Goal: Task Accomplishment & Management: Manage account settings

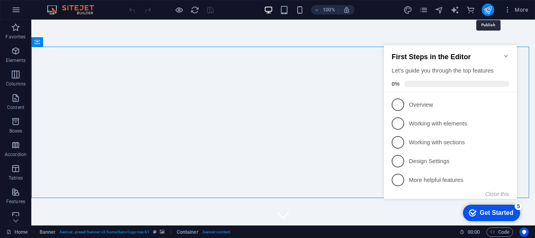
click at [484, 9] on icon "publish" at bounding box center [488, 9] width 9 height 9
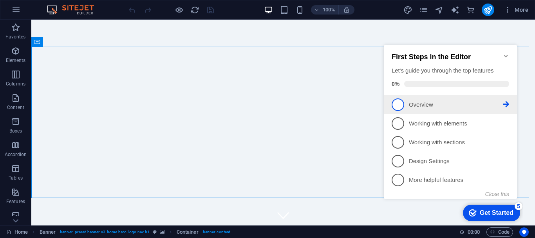
click at [451, 106] on p "Overview - incomplete" at bounding box center [456, 105] width 94 height 8
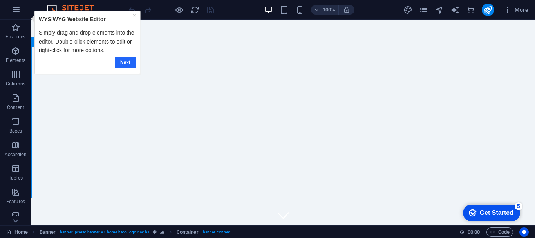
click at [117, 63] on link "Next" at bounding box center [124, 62] width 21 height 11
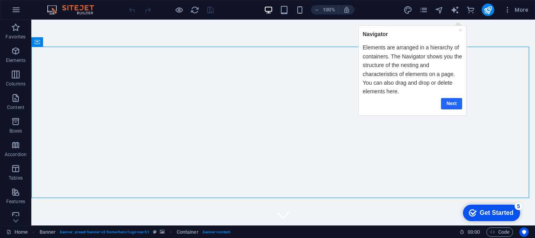
click at [454, 105] on link "Next" at bounding box center [451, 103] width 21 height 11
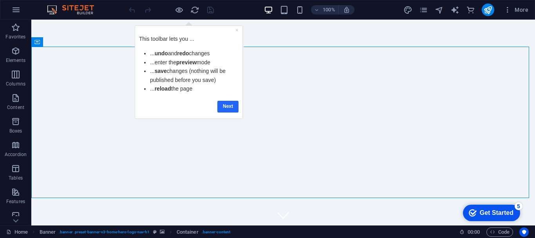
click at [228, 105] on link "Next" at bounding box center [228, 106] width 21 height 11
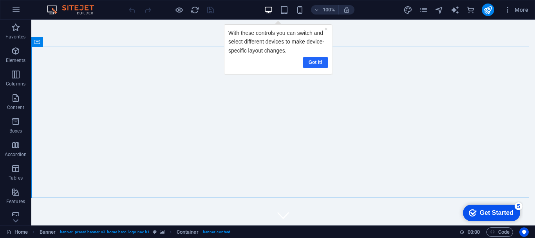
click at [314, 60] on link "Got it!" at bounding box center [315, 62] width 25 height 11
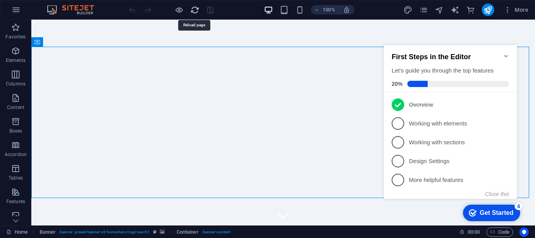
click at [194, 13] on icon "reload" at bounding box center [194, 9] width 9 height 9
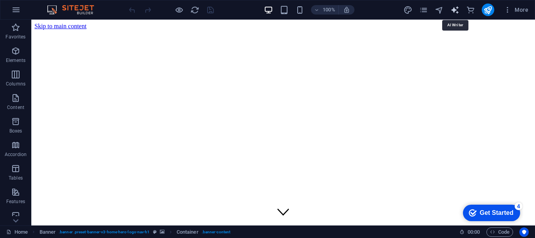
click at [459, 11] on icon "text_generator" at bounding box center [455, 9] width 9 height 9
select select "English"
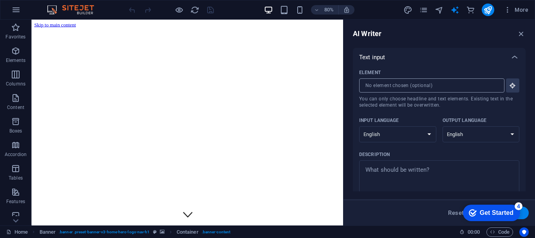
click at [405, 87] on input "Element ​ You can only choose headline and text elements. Existing text in the …" at bounding box center [429, 85] width 140 height 14
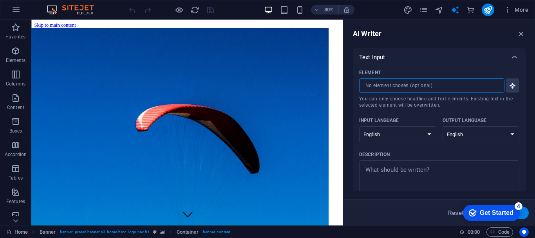
click at [405, 87] on input "Element ​ You can only choose headline and text elements. Existing text in the …" at bounding box center [429, 85] width 140 height 14
click at [395, 170] on textarea "Description x ​" at bounding box center [439, 176] width 152 height 25
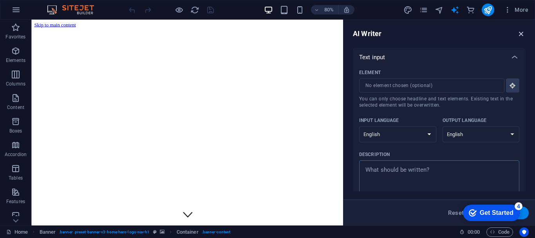
type textarea "x"
click at [521, 29] on icon "button" at bounding box center [521, 33] width 9 height 9
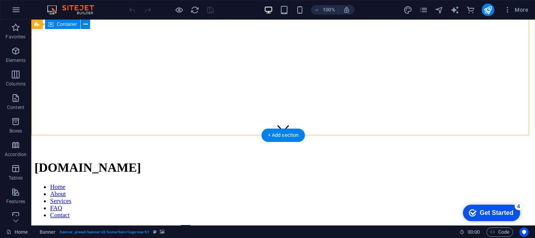
scroll to position [83, 0]
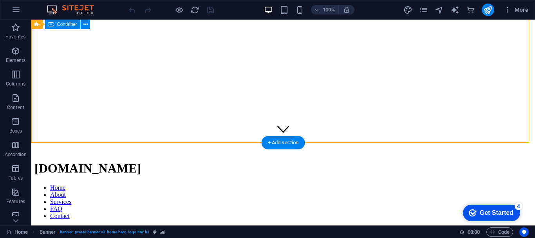
drag, startPoint x: 526, startPoint y: 53, endPoint x: 529, endPoint y: 68, distance: 15.1
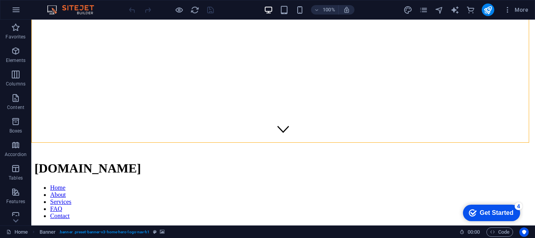
scroll to position [0, 0]
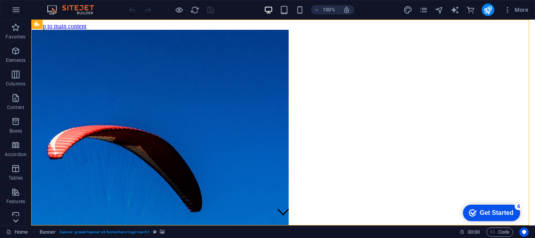
click at [21, 222] on div at bounding box center [15, 220] width 31 height 9
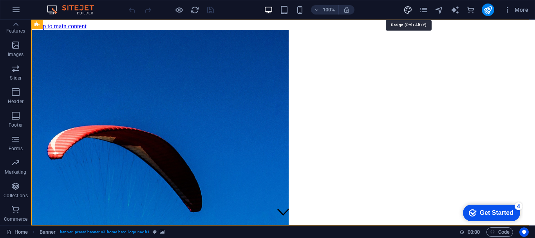
click at [406, 13] on icon "design" at bounding box center [408, 9] width 9 height 9
select select "px"
select select "200"
select select "px"
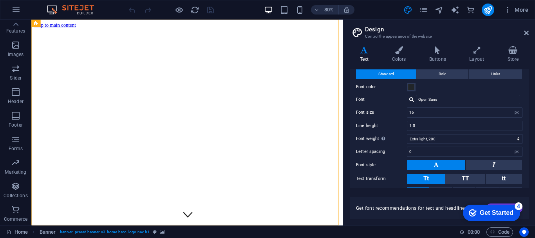
scroll to position [0, 0]
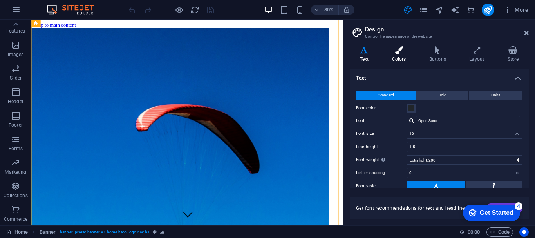
click at [392, 59] on h4 "Colors" at bounding box center [400, 54] width 37 height 16
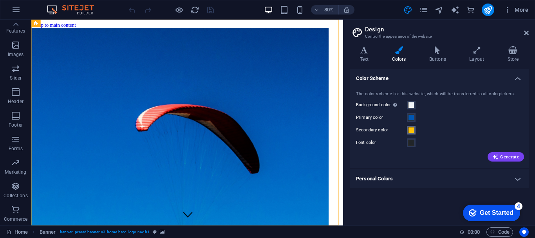
click at [410, 131] on span at bounding box center [411, 130] width 6 height 6
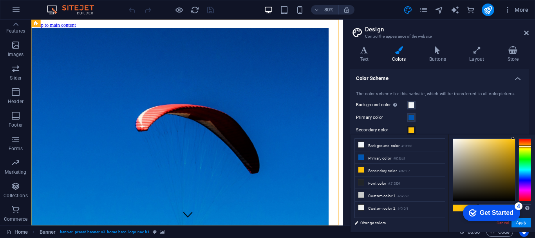
type input "#c5a02f"
click at [500, 152] on div at bounding box center [484, 170] width 62 height 62
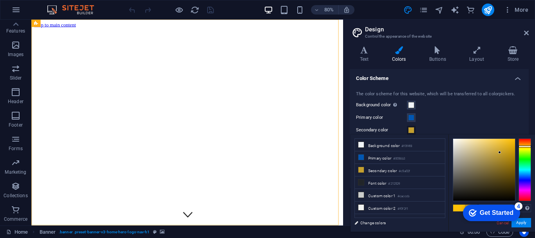
click at [493, 213] on div "Get Started" at bounding box center [497, 212] width 34 height 7
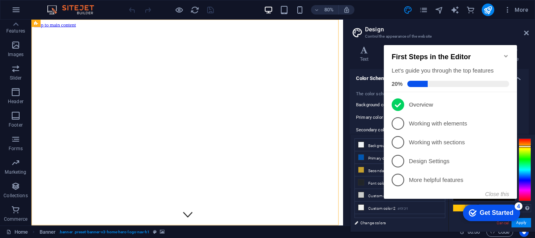
click at [505, 55] on icon "Minimize checklist" at bounding box center [506, 56] width 4 height 2
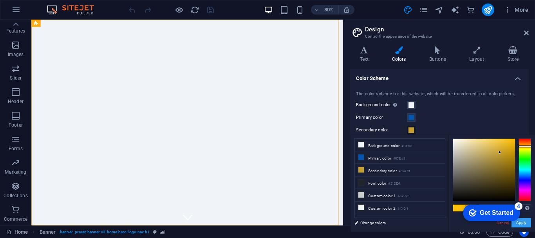
click at [526, 225] on button "Apply" at bounding box center [522, 222] width 20 height 9
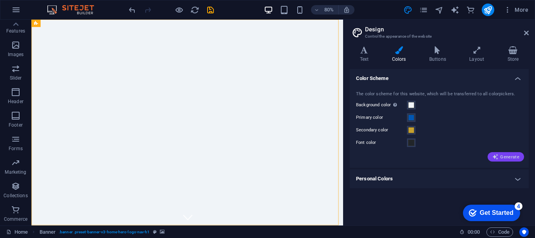
click at [505, 158] on span "Generate" at bounding box center [506, 157] width 27 height 6
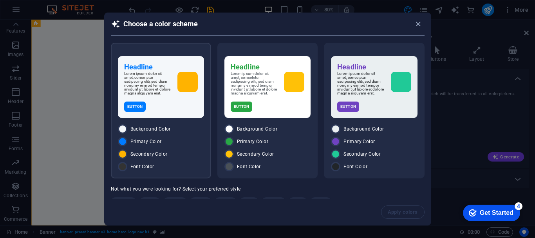
click at [156, 95] on p "Lorem ipsum dolor sit amet, consetetur sadipscing elitr, sed diam nonumy eirmod…" at bounding box center [147, 84] width 47 height 24
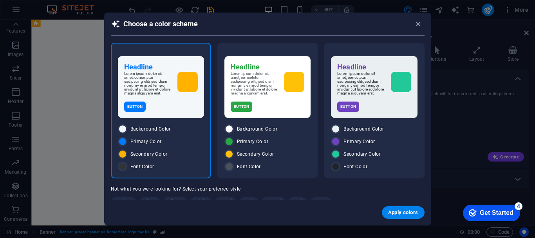
click at [156, 95] on p "Lorem ipsum dolor sit amet, consetetur sadipscing elitr, sed diam nonumy eirmod…" at bounding box center [147, 84] width 47 height 24
click at [400, 214] on span "Apply colors" at bounding box center [403, 212] width 30 height 6
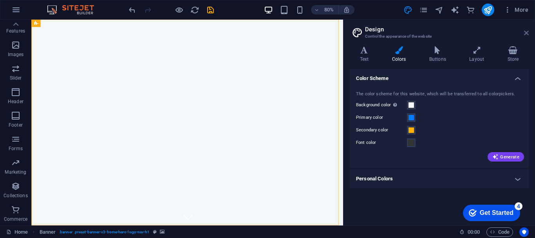
click at [527, 34] on icon at bounding box center [526, 33] width 5 height 6
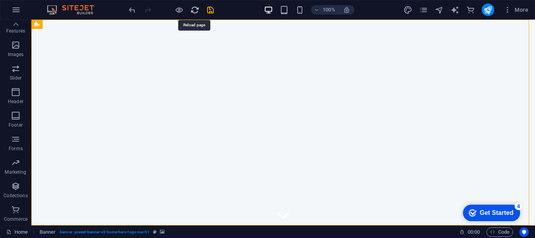
click at [192, 11] on icon "reload" at bounding box center [194, 9] width 9 height 9
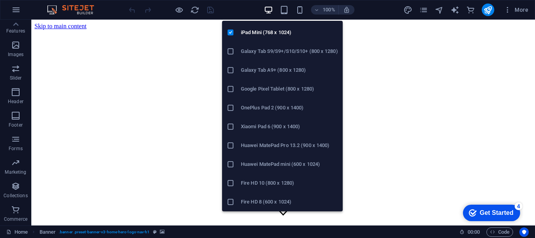
scroll to position [0, 0]
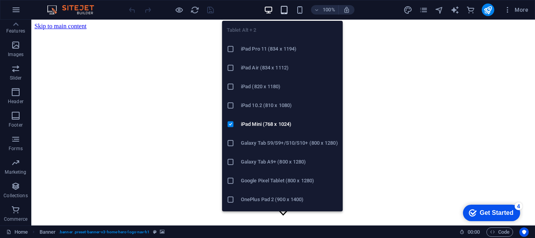
click at [285, 12] on icon "button" at bounding box center [284, 9] width 9 height 9
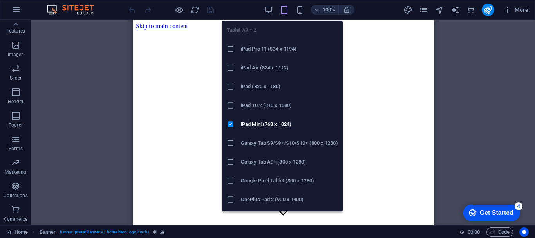
click at [281, 47] on h6 "iPad Pro 11 (834 x 1194)" at bounding box center [289, 48] width 97 height 9
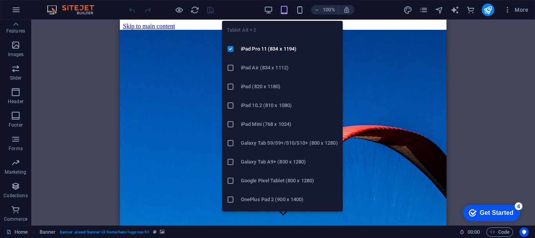
click at [286, 148] on li "Galaxy Tab S9/S9+/S10/S10+ (800 x 1280)" at bounding box center [282, 143] width 121 height 19
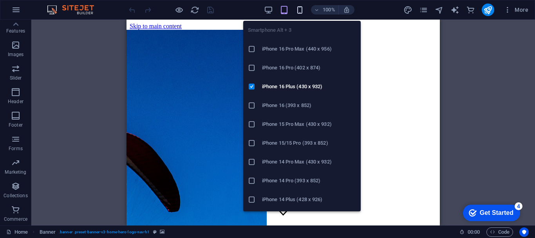
click at [299, 9] on icon "button" at bounding box center [299, 9] width 9 height 9
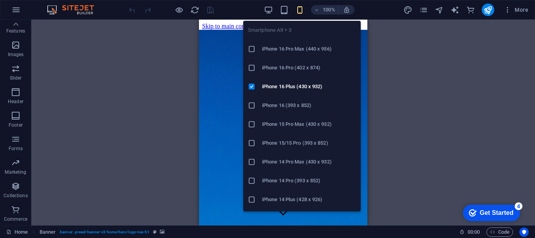
click at [299, 9] on icon "button" at bounding box center [299, 9] width 9 height 9
click at [290, 151] on li "iPhone 15/15 Pro (393 x 852)" at bounding box center [302, 143] width 118 height 19
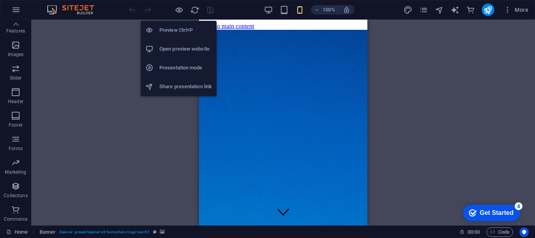
click at [179, 71] on h6 "Presentation mode" at bounding box center [186, 67] width 53 height 9
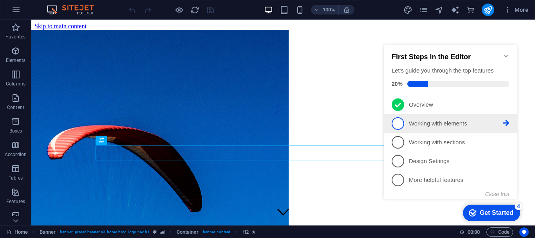
click at [400, 125] on span "2" at bounding box center [398, 123] width 13 height 13
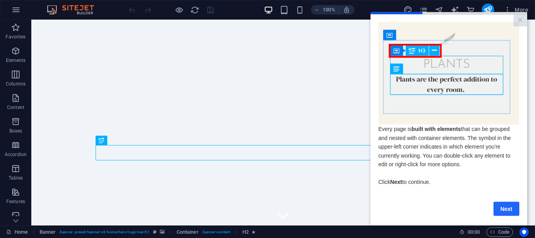
click at [502, 208] on link "Next" at bounding box center [507, 208] width 26 height 14
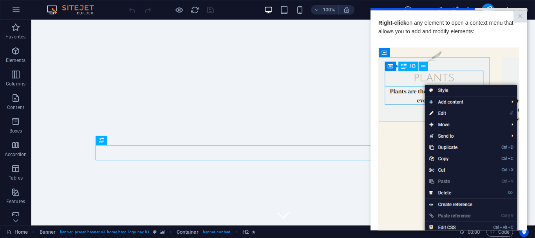
click at [495, 49] on img at bounding box center [449, 158] width 141 height 222
click at [407, 201] on img at bounding box center [449, 158] width 141 height 222
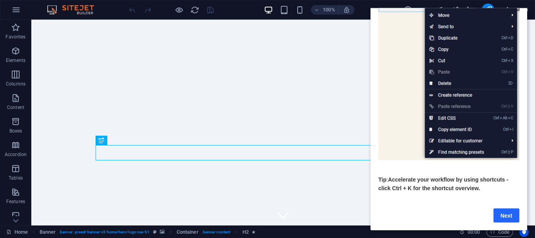
click at [501, 214] on link "Next" at bounding box center [507, 215] width 26 height 14
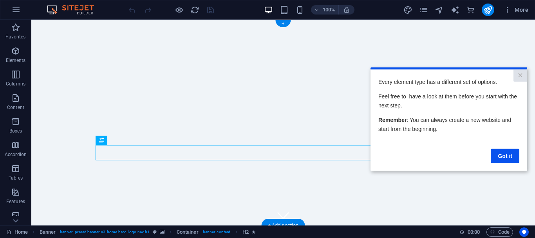
scroll to position [0, 0]
click at [508, 156] on link "Got it" at bounding box center [505, 156] width 29 height 14
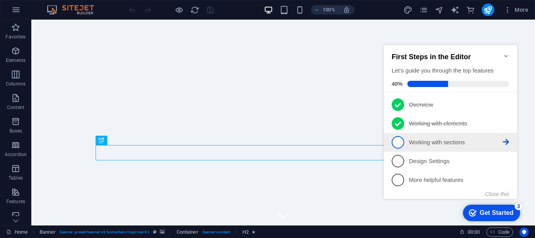
click at [406, 140] on link "3 Working with sections - incomplete" at bounding box center [451, 142] width 118 height 13
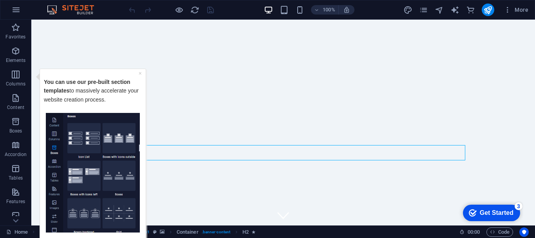
click at [140, 206] on img "Tooltip" at bounding box center [93, 172] width 94 height 120
click at [130, 202] on img "Tooltip" at bounding box center [93, 172] width 94 height 120
click at [497, 207] on div "checkmark Get Started 3" at bounding box center [491, 213] width 57 height 16
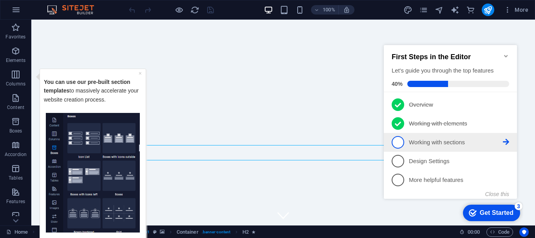
click at [440, 138] on p "Working with sections - incomplete" at bounding box center [456, 142] width 94 height 8
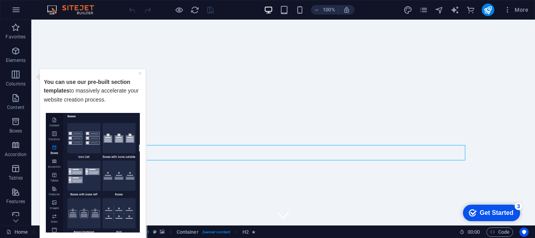
click at [473, 214] on icon "Get Started 3 items remaining, 40% complete" at bounding box center [473, 212] width 8 height 7
click at [141, 74] on link "×" at bounding box center [140, 73] width 3 height 6
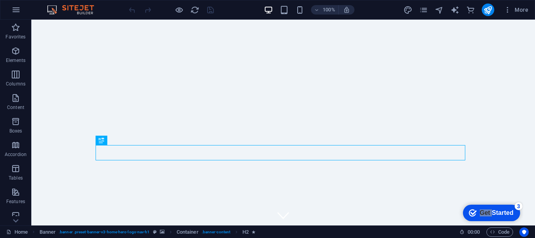
click at [55, 10] on img at bounding box center [74, 9] width 59 height 9
click at [422, 10] on icon "pages" at bounding box center [423, 9] width 9 height 9
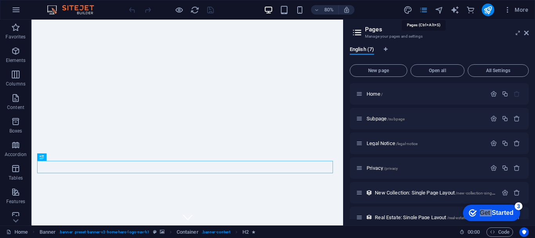
click at [423, 10] on icon "pages" at bounding box center [423, 9] width 9 height 9
click at [453, 10] on icon "text_generator" at bounding box center [455, 9] width 9 height 9
select select "English"
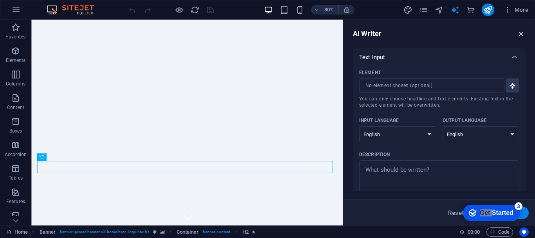
click at [522, 33] on icon "button" at bounding box center [521, 33] width 9 height 9
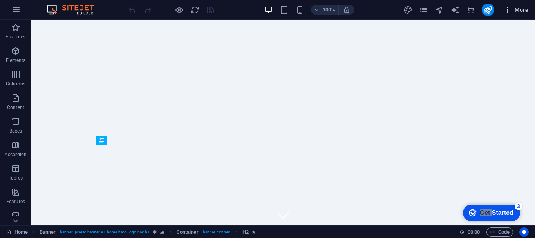
click at [505, 5] on button "More" at bounding box center [516, 10] width 31 height 13
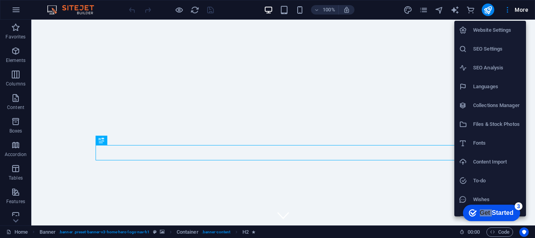
drag, startPoint x: 529, startPoint y: 34, endPoint x: 533, endPoint y: 40, distance: 6.5
click at [533, 40] on div at bounding box center [267, 119] width 535 height 238
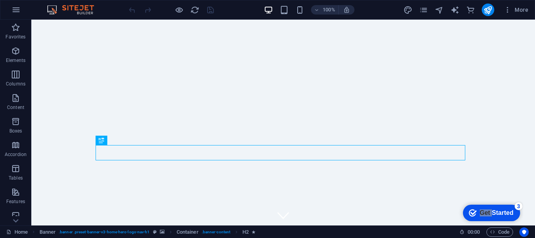
drag, startPoint x: 564, startPoint y: 59, endPoint x: 535, endPoint y: 80, distance: 36.2
click at [507, 9] on icon "button" at bounding box center [508, 10] width 8 height 8
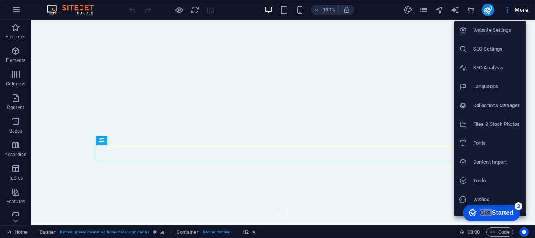
drag, startPoint x: 533, startPoint y: 38, endPoint x: 531, endPoint y: 47, distance: 8.6
click at [531, 47] on div at bounding box center [267, 119] width 535 height 238
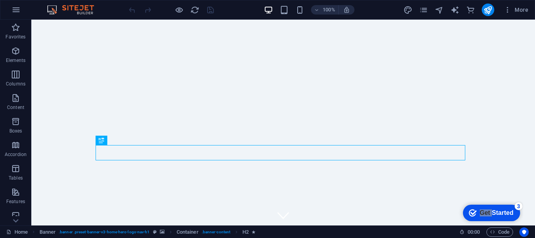
drag, startPoint x: 562, startPoint y: 66, endPoint x: 533, endPoint y: 61, distance: 29.1
click at [510, 11] on icon "button" at bounding box center [508, 10] width 8 height 8
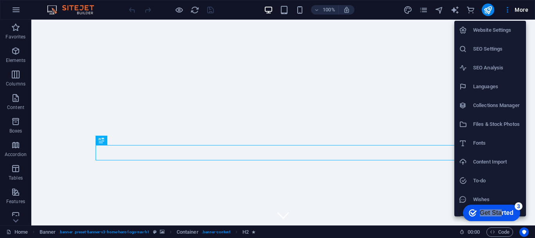
drag, startPoint x: 500, startPoint y: 209, endPoint x: 432, endPoint y: 230, distance: 71.3
click html "checkmark Get Started 3 First Steps in the Editor Let's guide you through the t…"
click at [16, 8] on div at bounding box center [267, 119] width 535 height 238
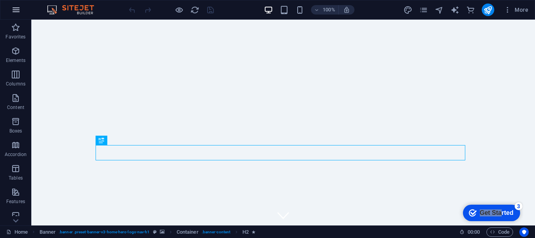
click at [20, 7] on icon "button" at bounding box center [15, 9] width 9 height 9
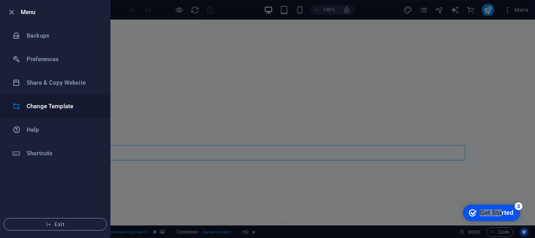
click at [36, 109] on h6 "Change Template" at bounding box center [63, 106] width 73 height 9
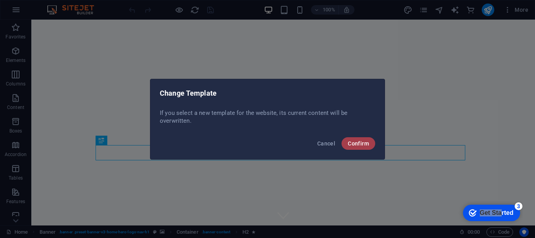
click at [352, 142] on span "Confirm" at bounding box center [358, 143] width 21 height 6
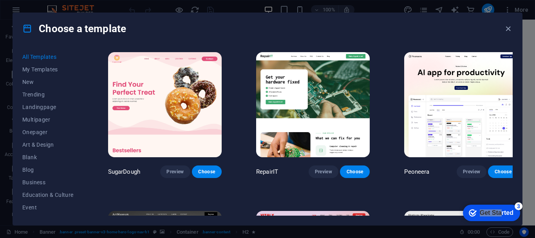
click at [531, 44] on div "Choose a template All Templates My Templates New Trending Landingpage Multipage…" at bounding box center [267, 119] width 535 height 238
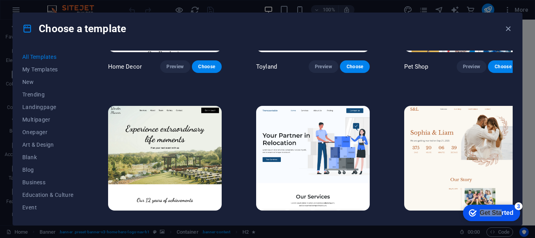
scroll to position [527, 0]
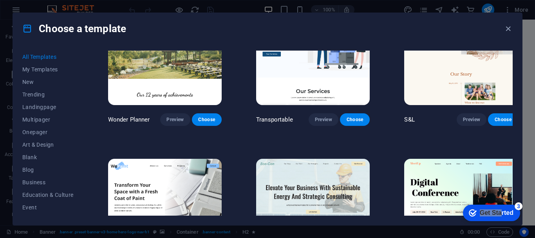
drag, startPoint x: 85, startPoint y: 98, endPoint x: 82, endPoint y: 197, distance: 98.8
click at [82, 197] on div "All Templates My Templates New Trending Landingpage Multipager Onepager Art & D…" at bounding box center [267, 134] width 509 height 181
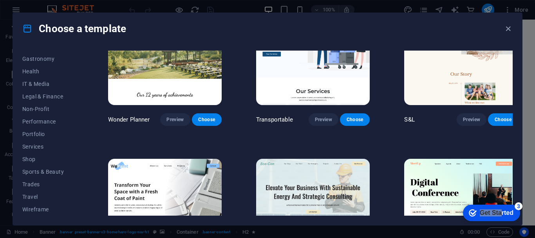
scroll to position [120, 0]
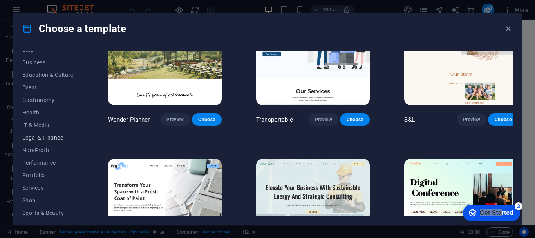
click at [60, 134] on button "Legal & Finance" at bounding box center [47, 137] width 51 height 13
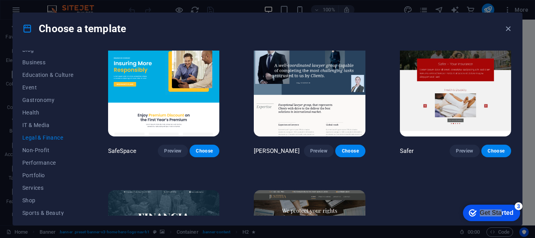
scroll to position [115, 0]
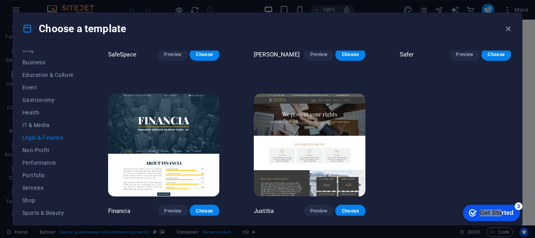
drag, startPoint x: 508, startPoint y: 94, endPoint x: 513, endPoint y: 129, distance: 35.2
click at [513, 129] on div "All Templates My Templates New Trending Landingpage Multipager Onepager Art & D…" at bounding box center [267, 134] width 509 height 181
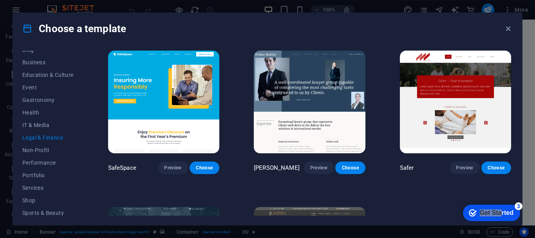
scroll to position [0, 0]
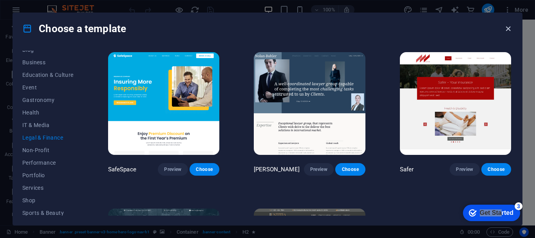
click at [510, 27] on icon "button" at bounding box center [508, 28] width 9 height 9
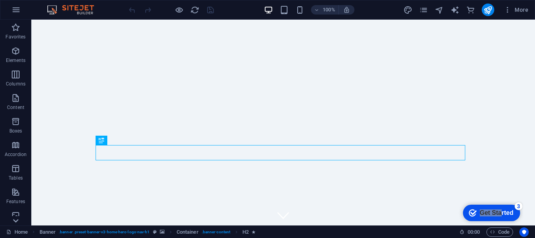
click at [17, 26] on icon at bounding box center [15, 24] width 5 height 4
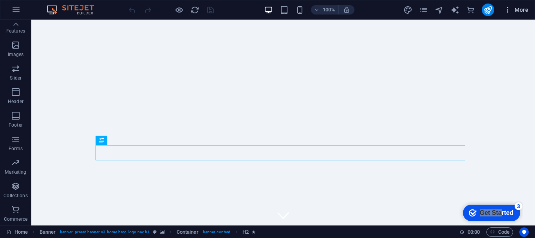
click at [516, 9] on span "More" at bounding box center [516, 10] width 25 height 8
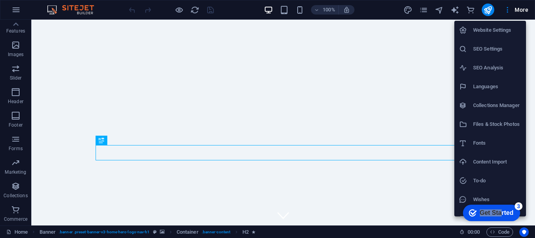
click at [509, 28] on h6 "Website Settings" at bounding box center [497, 29] width 48 height 9
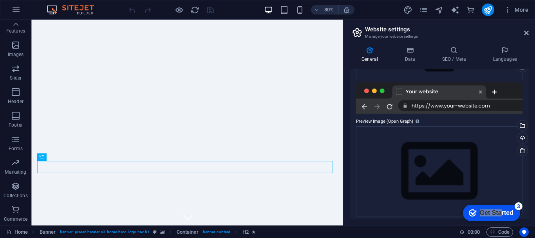
scroll to position [114, 0]
click at [480, 90] on div at bounding box center [439, 97] width 167 height 31
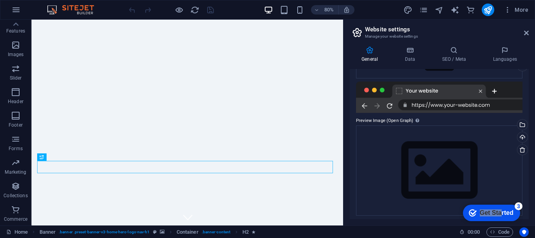
click at [480, 90] on div at bounding box center [439, 97] width 167 height 31
drag, startPoint x: 529, startPoint y: 137, endPoint x: 529, endPoint y: 145, distance: 8.2
click at [529, 145] on div "General Data SEO / Meta Languages Website name loansbazaar.co.in Logo Drag file…" at bounding box center [440, 132] width 192 height 185
click at [520, 148] on icon at bounding box center [523, 150] width 6 height 6
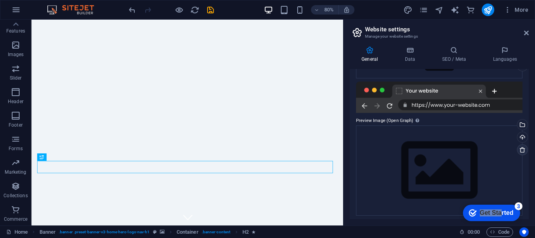
click at [520, 148] on icon at bounding box center [523, 150] width 6 height 6
click at [525, 32] on icon at bounding box center [526, 33] width 5 height 6
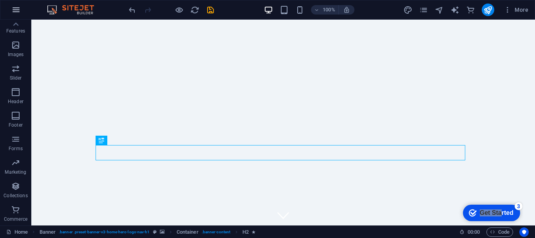
click at [16, 9] on icon "button" at bounding box center [15, 9] width 9 height 9
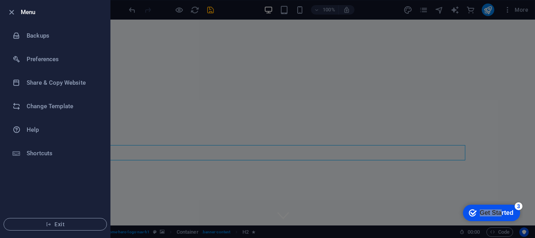
click at [47, 174] on ul "Menu Backups Preferences Share & Copy Website Change Template Help Shortcuts Ex…" at bounding box center [55, 118] width 110 height 237
click at [42, 158] on li "Shortcuts" at bounding box center [55, 153] width 110 height 24
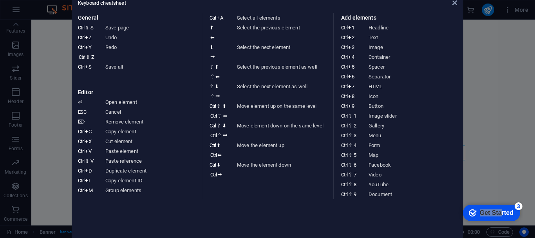
click at [15, 212] on aside "Keyboard cheatsheet General Ctrl ⇧ S Save page Ctrl Z Undo Ctrl Y Ctrl ⇧ Z Redo…" at bounding box center [267, 119] width 535 height 238
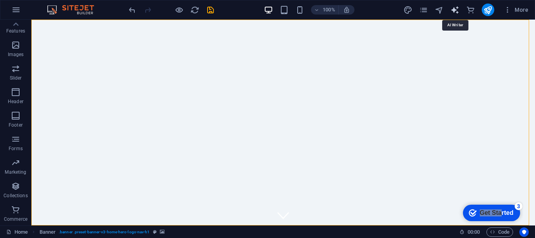
click at [452, 10] on icon "text_generator" at bounding box center [455, 9] width 9 height 9
select select "English"
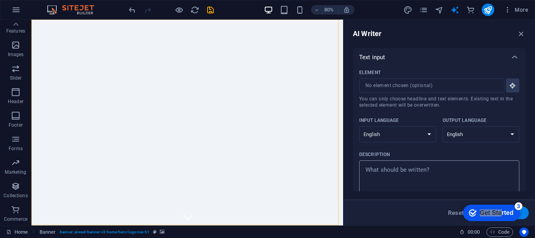
click at [412, 181] on textarea "Description x ​" at bounding box center [439, 176] width 152 height 25
drag, startPoint x: 526, startPoint y: 67, endPoint x: 526, endPoint y: 80, distance: 13.3
click at [526, 80] on div "AI Writer Text input Element ​ You can only choose headline and text elements. …" at bounding box center [440, 123] width 192 height 206
drag, startPoint x: 526, startPoint y: 80, endPoint x: 524, endPoint y: 96, distance: 16.6
click at [524, 96] on div "AI Writer Text input Element ​ You can only choose headline and text elements. …" at bounding box center [440, 123] width 192 height 206
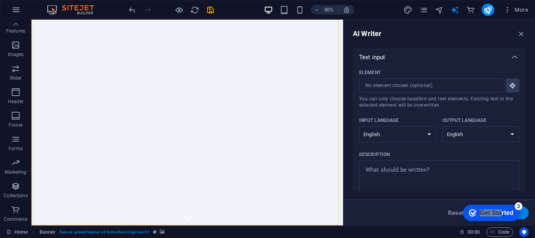
drag, startPoint x: 524, startPoint y: 96, endPoint x: 524, endPoint y: 102, distance: 5.5
click at [524, 102] on div "Text input Element ​ You can only choose headline and text elements. Existing t…" at bounding box center [439, 119] width 173 height 143
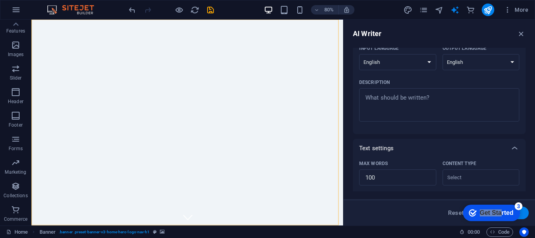
scroll to position [71, 0]
type textarea "x"
click at [446, 108] on textarea "Description x ​" at bounding box center [439, 106] width 152 height 25
type textarea "d"
type textarea "x"
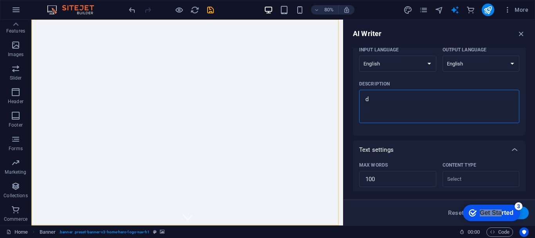
type textarea "da"
type textarea "x"
type textarea "das"
type textarea "x"
type textarea "dash"
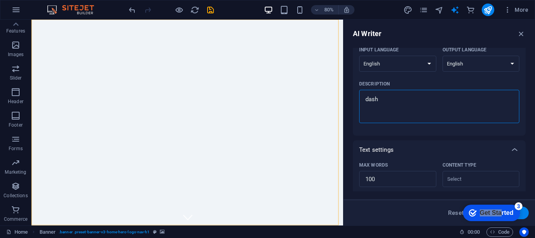
type textarea "x"
type textarea "dash"
type textarea "x"
type textarea "dash b"
type textarea "x"
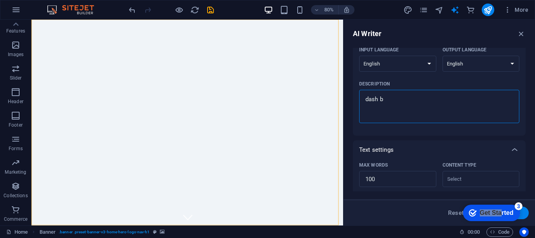
type textarea "dash"
type textarea "x"
type textarea "dash"
type textarea "x"
type textarea "das"
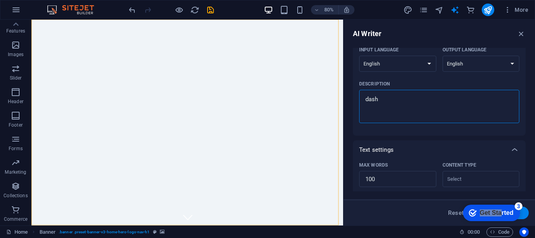
type textarea "x"
type textarea "da"
type textarea "x"
type textarea "d"
type textarea "x"
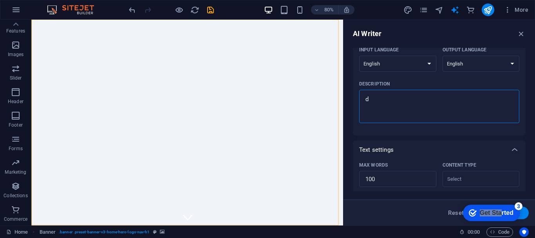
type textarea "x"
type textarea "a"
type textarea "x"
type textarea "a"
type textarea "x"
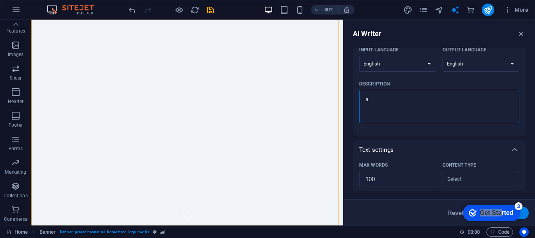
type textarea "a s"
type textarea "x"
type textarea "a si"
type textarea "x"
type textarea "a sim"
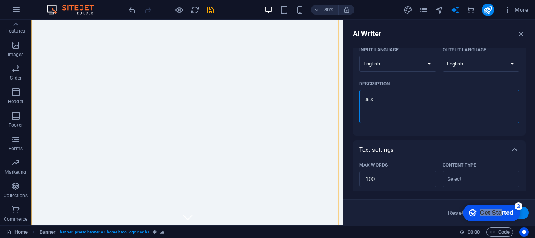
type textarea "x"
type textarea "a simp"
type textarea "x"
type textarea "a simpl"
type textarea "x"
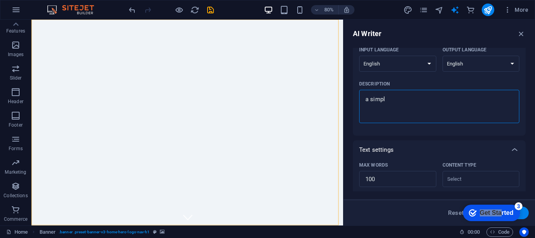
type textarea "a simple"
type textarea "x"
type textarea "a simple"
type textarea "x"
type textarea "a simple p"
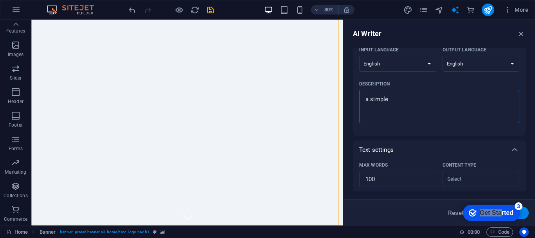
type textarea "x"
type textarea "a simple pa"
type textarea "x"
type textarea "a simple par"
type textarea "x"
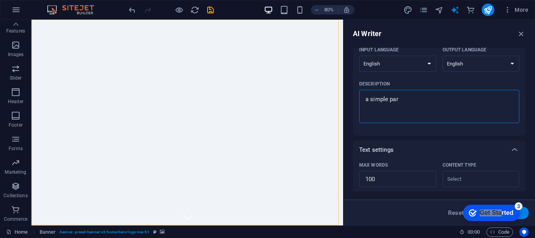
type textarea "a simple part"
type textarea "x"
type textarea "a simple partn"
type textarea "x"
type textarea "a simple partne"
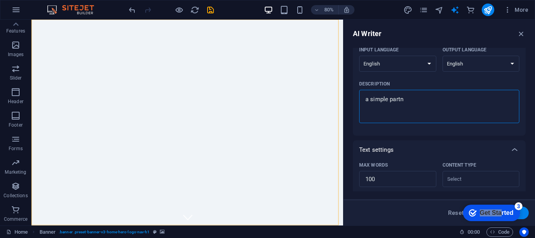
type textarea "x"
type textarea "a simple partner"
type textarea "x"
type textarea "a simple partner"
type textarea "x"
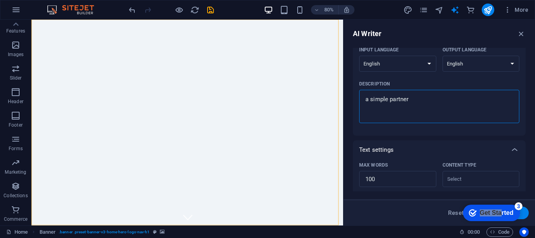
type textarea "a simple partner l"
type textarea "x"
type textarea "a simple partner lo"
type textarea "x"
type textarea "a simple partner log"
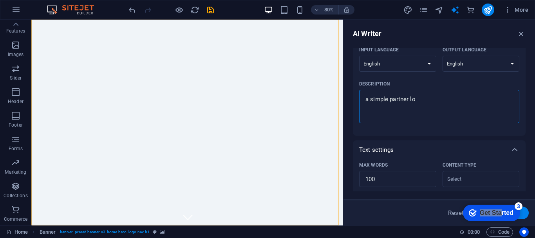
type textarea "x"
type textarea "a simple partner logi"
type textarea "x"
type textarea "a simple partner login"
type textarea "x"
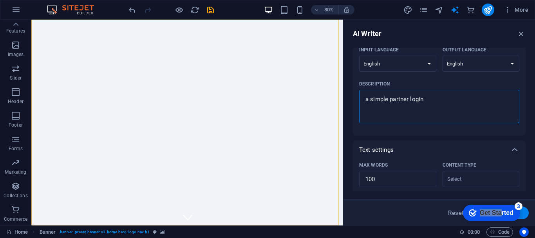
type textarea "a simple partner login"
drag, startPoint x: 524, startPoint y: 92, endPoint x: 526, endPoint y: 127, distance: 34.1
click at [526, 127] on div "Text input Element ​ You can only choose headline and text elements. Existing t…" at bounding box center [439, 119] width 173 height 143
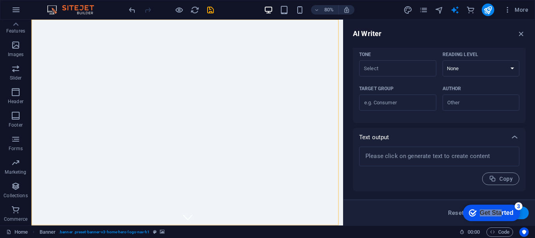
scroll to position [30, 0]
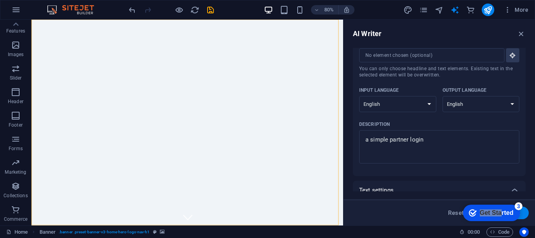
drag, startPoint x: 527, startPoint y: 93, endPoint x: 526, endPoint y: 75, distance: 18.1
click at [526, 75] on div "AI Writer Text input Element ​ You can only choose headline and text elements. …" at bounding box center [440, 123] width 192 height 206
drag, startPoint x: 528, startPoint y: 85, endPoint x: 526, endPoint y: 89, distance: 4.7
click at [526, 89] on div "AI Writer Text input Element ​ You can only choose headline and text elements. …" at bounding box center [440, 123] width 192 height 206
click at [525, 90] on div "AI Writer Text input Element ​ You can only choose headline and text elements. …" at bounding box center [440, 123] width 192 height 206
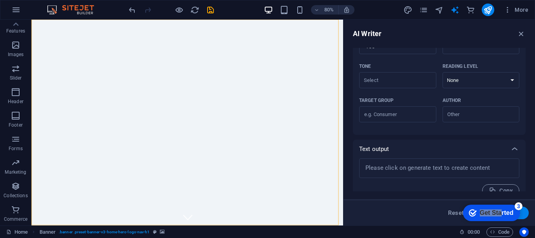
scroll to position [215, 0]
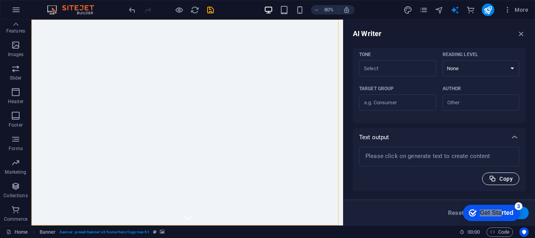
click at [503, 179] on span "Copy" at bounding box center [501, 178] width 24 height 7
type textarea "x"
click at [462, 157] on textarea at bounding box center [439, 156] width 152 height 12
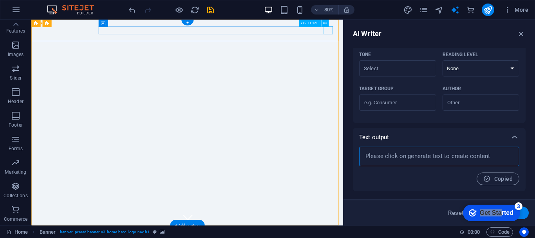
type textarea "x"
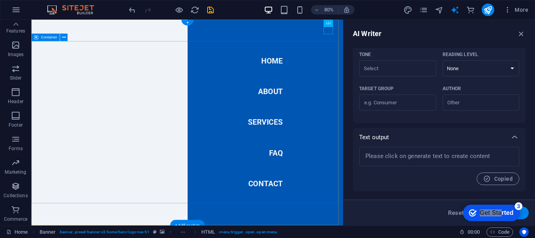
click at [61, 35] on button at bounding box center [63, 37] width 7 height 7
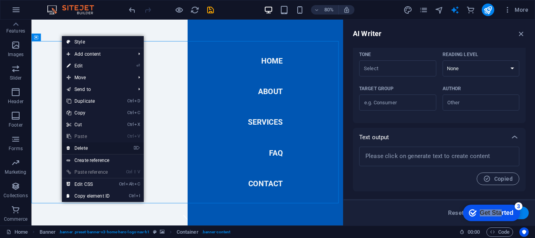
click at [80, 147] on link "⌦ Delete" at bounding box center [88, 148] width 53 height 12
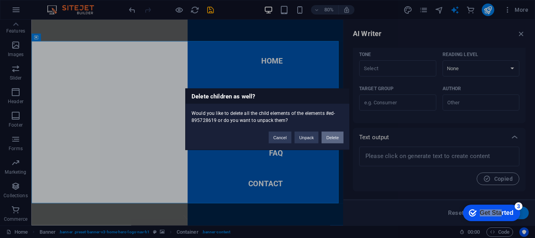
click at [328, 136] on button "Delete" at bounding box center [333, 137] width 22 height 12
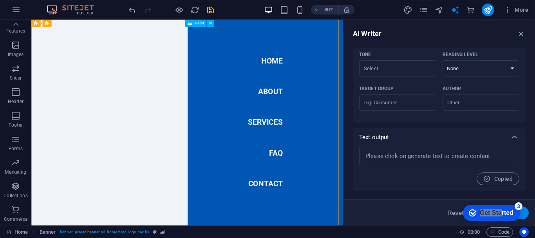
click at [189, 25] on div "Menu" at bounding box center [195, 23] width 21 height 7
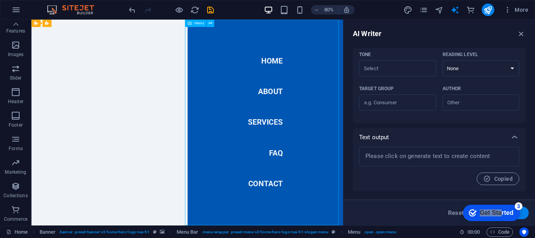
click at [191, 24] on icon at bounding box center [189, 23] width 4 height 7
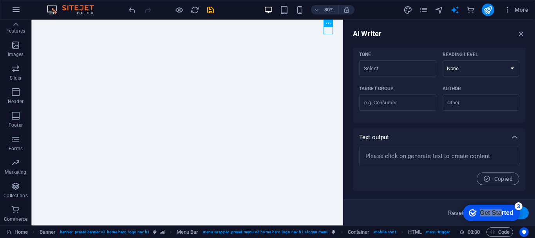
click at [17, 8] on icon "button" at bounding box center [15, 9] width 9 height 9
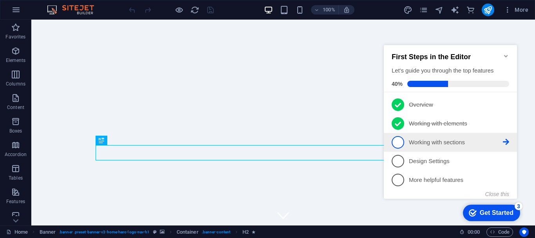
click at [446, 138] on p "Working with sections - incomplete" at bounding box center [456, 142] width 94 height 8
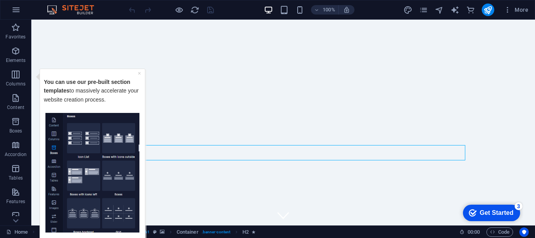
click at [103, 172] on img "Tooltip" at bounding box center [92, 172] width 94 height 120
drag, startPoint x: 146, startPoint y: 156, endPoint x: 143, endPoint y: 183, distance: 27.2
click at [143, 183] on div "× You can use our pre-built section templates to massively accelerate your webs…" at bounding box center [90, 169] width 113 height 202
click at [92, 103] on p "You can use our pre-built section templates to massively accelerate your websit…" at bounding box center [92, 94] width 97 height 35
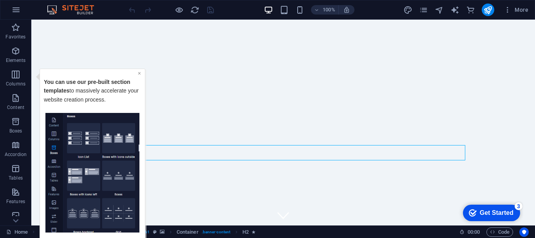
click at [139, 73] on link "×" at bounding box center [139, 73] width 3 height 6
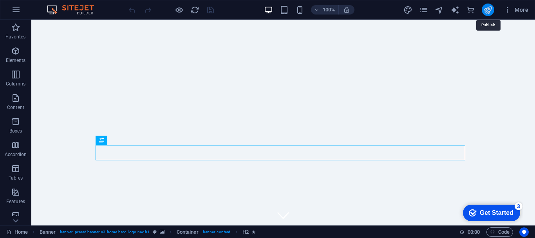
click at [489, 7] on icon "publish" at bounding box center [488, 9] width 9 height 9
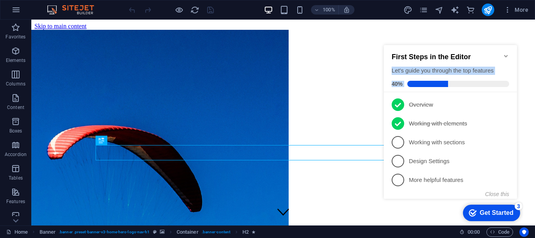
drag, startPoint x: 511, startPoint y: 49, endPoint x: 508, endPoint y: 54, distance: 6.0
click at [508, 54] on div "First Steps in the Editor Let's guide you through the top features 40%" at bounding box center [450, 68] width 133 height 47
click at [508, 54] on icon "Minimize checklist" at bounding box center [506, 56] width 6 height 6
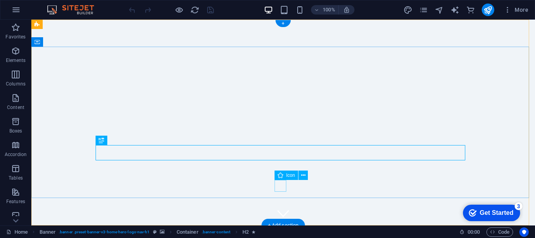
click at [286, 207] on figure at bounding box center [283, 213] width 12 height 12
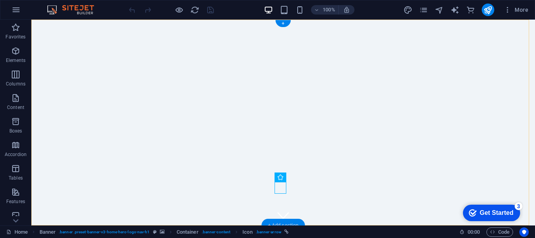
click at [287, 221] on div "+ Add section" at bounding box center [284, 225] width 44 height 13
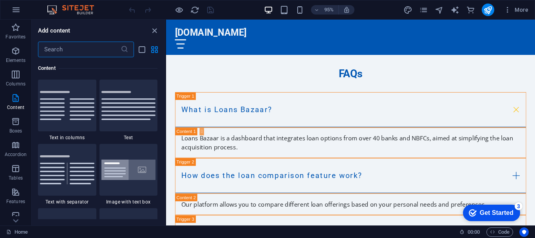
scroll to position [1330, 0]
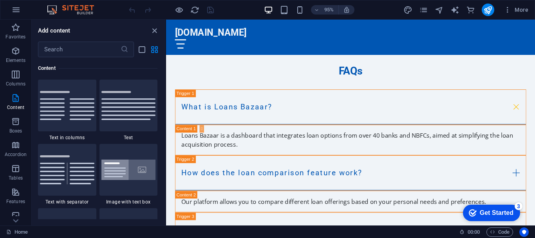
click at [53, 9] on img at bounding box center [74, 9] width 59 height 9
click at [67, 8] on img at bounding box center [74, 9] width 59 height 9
click at [17, 56] on span "Elements" at bounding box center [15, 55] width 31 height 19
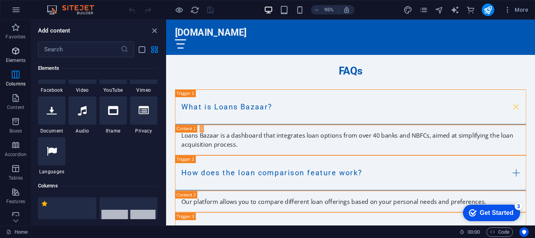
scroll to position [83, 0]
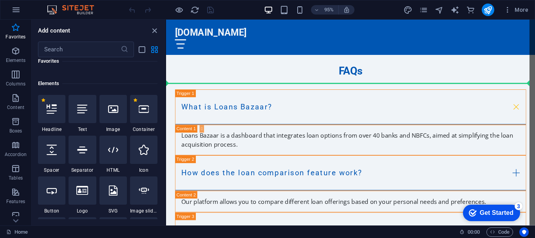
click at [165, 61] on div "Favorites 1 Star Headline 1 Star Container Elements 1 Star Headline 1 Star Text…" at bounding box center [99, 138] width 134 height 162
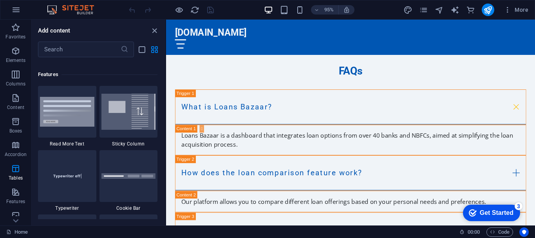
scroll to position [0, 0]
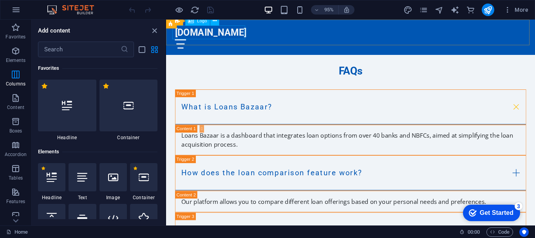
click at [207, 38] on div "[DOMAIN_NAME]" at bounding box center [361, 33] width 370 height 15
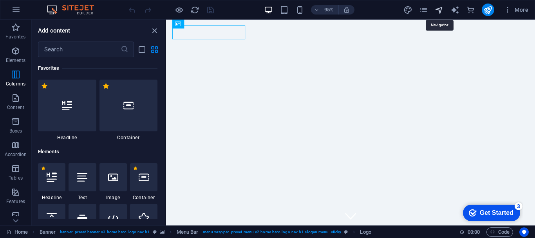
click at [441, 8] on icon "navigator" at bounding box center [439, 9] width 9 height 9
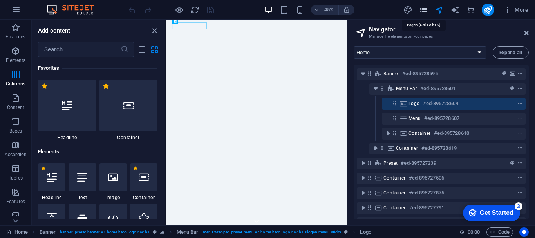
click at [423, 11] on icon "pages" at bounding box center [423, 9] width 9 height 9
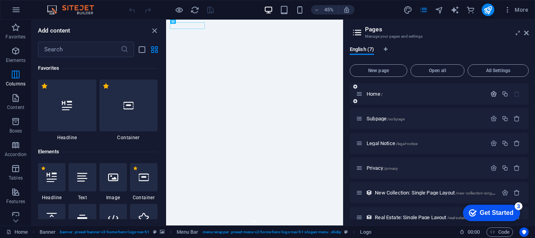
click at [495, 93] on icon "button" at bounding box center [494, 94] width 7 height 7
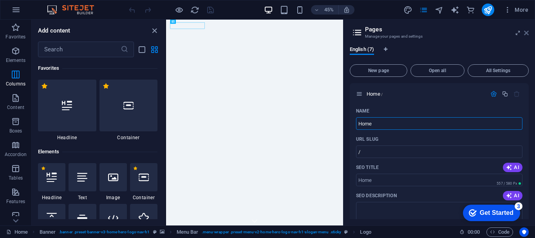
click at [526, 34] on icon at bounding box center [526, 33] width 5 height 6
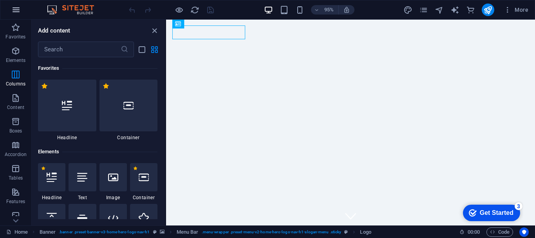
click at [14, 14] on icon "button" at bounding box center [15, 9] width 9 height 9
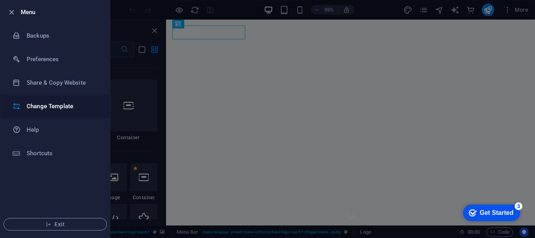
click at [42, 108] on h6 "Change Template" at bounding box center [63, 106] width 73 height 9
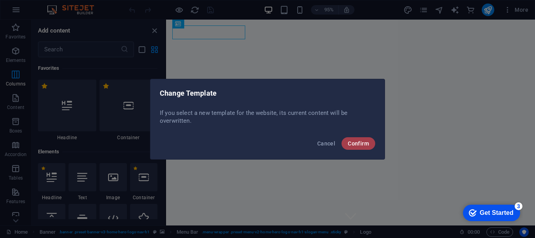
click at [355, 141] on span "Confirm" at bounding box center [358, 143] width 21 height 6
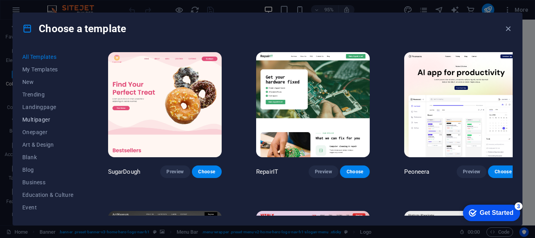
click at [51, 118] on span "Multipager" at bounding box center [47, 119] width 51 height 6
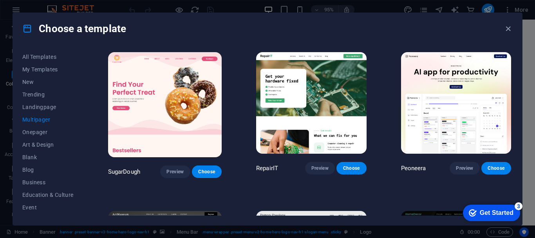
click at [42, 118] on span "Multipager" at bounding box center [47, 119] width 51 height 6
click at [49, 119] on span "Multipager" at bounding box center [47, 119] width 51 height 6
drag, startPoint x: 84, startPoint y: 112, endPoint x: 82, endPoint y: 128, distance: 16.2
click at [82, 128] on div "All Templates My Templates New Trending Landingpage Multipager Onepager Art & D…" at bounding box center [267, 134] width 509 height 181
click at [82, 129] on div "All Templates My Templates New Trending Landingpage Multipager Onepager Art & D…" at bounding box center [52, 133] width 61 height 165
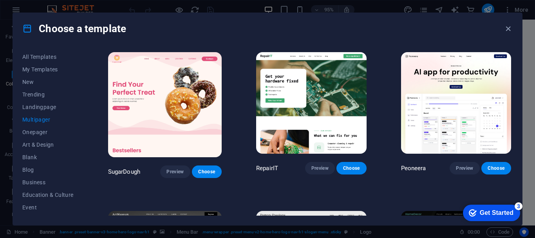
drag, startPoint x: 82, startPoint y: 129, endPoint x: 83, endPoint y: 138, distance: 8.2
click at [83, 138] on div "All Templates My Templates New Trending Landingpage Multipager Onepager Art & D…" at bounding box center [52, 133] width 61 height 165
drag, startPoint x: 84, startPoint y: 129, endPoint x: 92, endPoint y: 172, distance: 43.4
click at [92, 172] on div "All Templates My Templates New Trending Landingpage Multipager Onepager Art & D…" at bounding box center [267, 134] width 509 height 181
drag, startPoint x: 533, startPoint y: 42, endPoint x: 533, endPoint y: 53, distance: 10.6
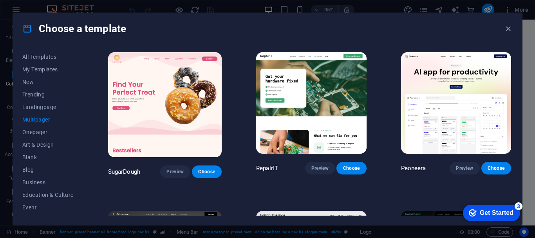
click at [533, 53] on div "Choose a template All Templates My Templates New Trending Landingpage Multipage…" at bounding box center [267, 119] width 535 height 238
click at [444, 52] on img at bounding box center [456, 103] width 111 height 102
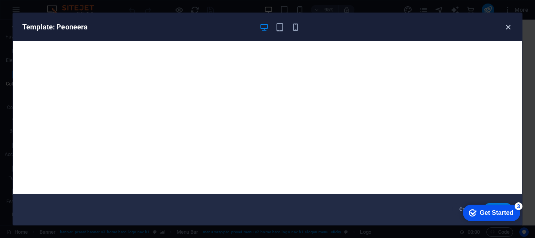
click at [510, 27] on icon "button" at bounding box center [508, 27] width 9 height 9
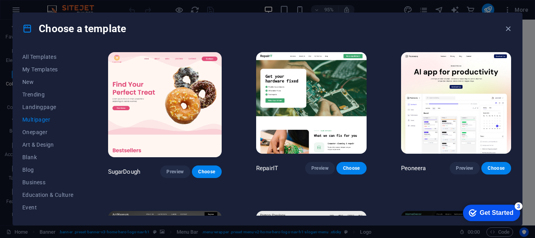
click at [477, 28] on div "Choose a template" at bounding box center [267, 28] width 509 height 31
drag, startPoint x: 533, startPoint y: 41, endPoint x: 532, endPoint y: 47, distance: 6.4
click at [532, 47] on div "Choose a template All Templates My Templates New Trending Landingpage Multipage…" at bounding box center [267, 119] width 535 height 238
click at [448, 43] on div "Choose a template" at bounding box center [267, 28] width 509 height 31
drag, startPoint x: 534, startPoint y: 46, endPoint x: 457, endPoint y: 46, distance: 76.4
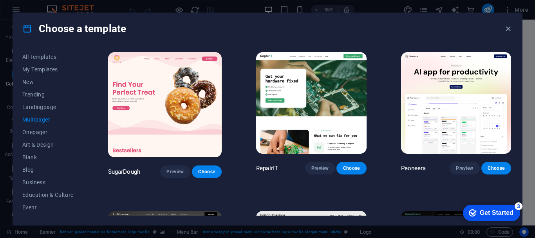
click at [457, 46] on div "Choose a template All Templates My Templates New Trending Landingpage Multipage…" at bounding box center [267, 119] width 535 height 238
click at [43, 129] on span "Onepager" at bounding box center [47, 132] width 51 height 6
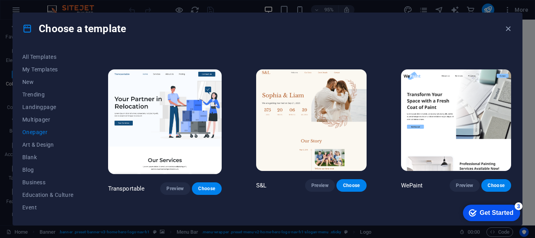
scroll to position [144, 0]
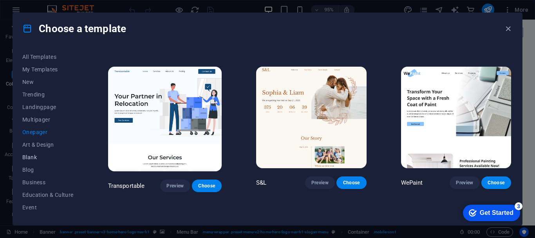
click at [43, 158] on span "Blank" at bounding box center [47, 157] width 51 height 6
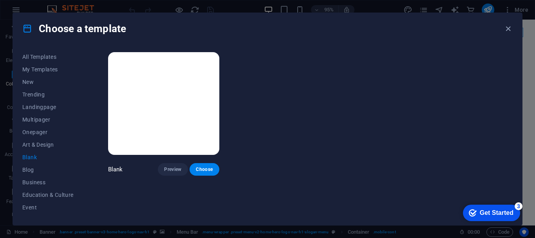
scroll to position [18, 0]
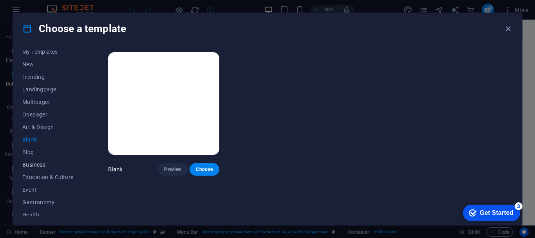
drag, startPoint x: 85, startPoint y: 141, endPoint x: 41, endPoint y: 161, distance: 48.2
click at [41, 161] on div "All Templates My Templates New Trending Landingpage Multipager Onepager Art & D…" at bounding box center [267, 134] width 509 height 181
click at [41, 161] on span "Business" at bounding box center [47, 164] width 51 height 6
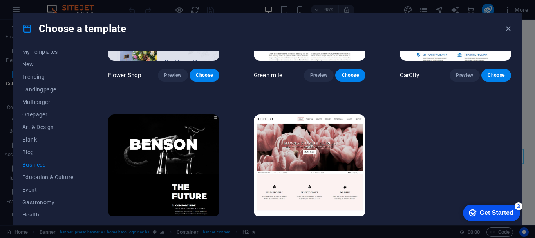
scroll to position [263, 0]
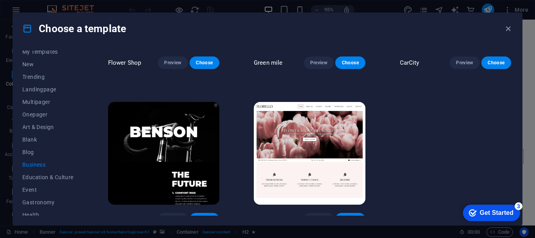
drag, startPoint x: 85, startPoint y: 136, endPoint x: 82, endPoint y: 139, distance: 4.2
click at [82, 139] on div "All Templates My Templates New Trending Landingpage Multipager Onepager Art & D…" at bounding box center [267, 134] width 509 height 181
click at [83, 139] on div "All Templates My Templates New Trending Landingpage Multipager Onepager Art & D…" at bounding box center [52, 133] width 61 height 165
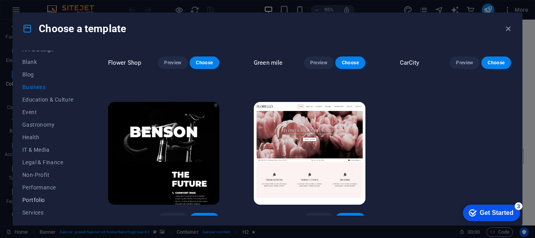
click at [47, 198] on span "Portfolio" at bounding box center [47, 200] width 51 height 6
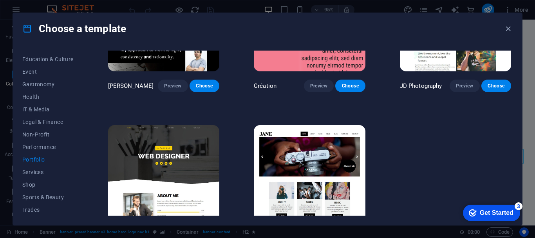
scroll to position [149, 0]
click at [43, 156] on span "Services" at bounding box center [47, 159] width 51 height 6
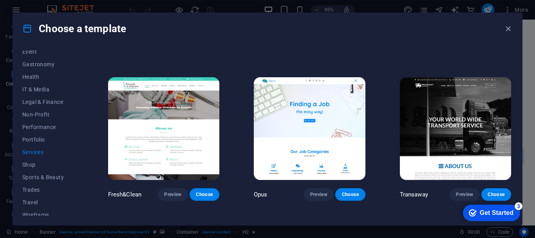
scroll to position [161, 0]
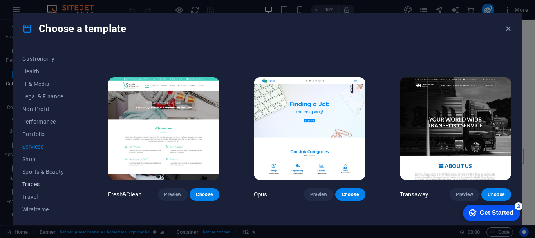
click at [63, 185] on span "Trades" at bounding box center [47, 184] width 51 height 6
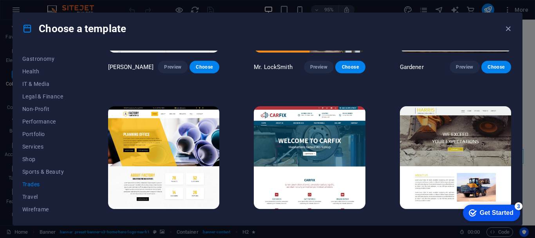
scroll to position [270, 0]
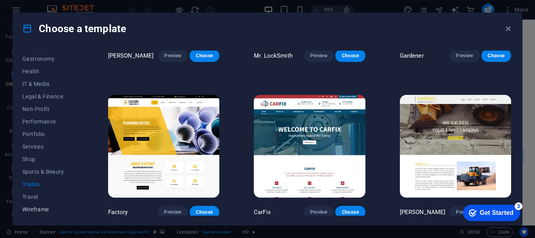
click at [58, 213] on button "Wireframe" at bounding box center [47, 209] width 51 height 13
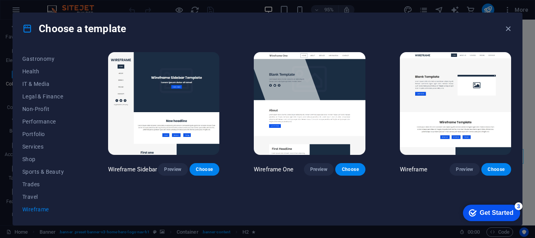
scroll to position [0, 0]
drag, startPoint x: 82, startPoint y: 167, endPoint x: 83, endPoint y: 152, distance: 14.1
click at [83, 152] on div "All Templates My Templates New Trending Landingpage Multipager Onepager Art & D…" at bounding box center [52, 133] width 61 height 165
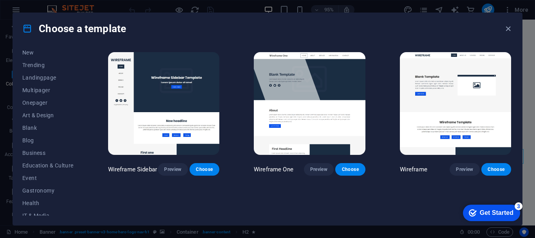
scroll to position [28, 0]
click at [65, 64] on span "Trending" at bounding box center [47, 66] width 51 height 6
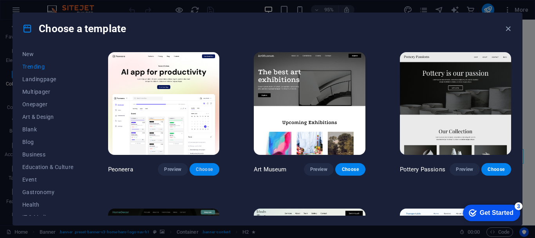
click at [199, 166] on span "Choose" at bounding box center [204, 169] width 17 height 6
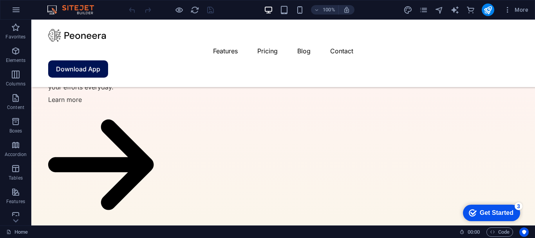
scroll to position [1936, 0]
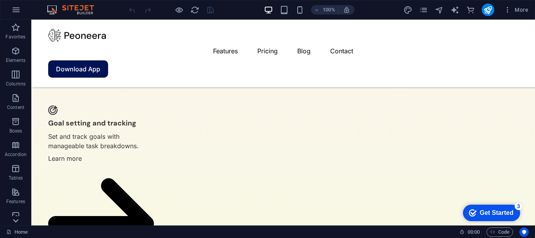
click at [15, 26] on icon at bounding box center [15, 24] width 5 height 4
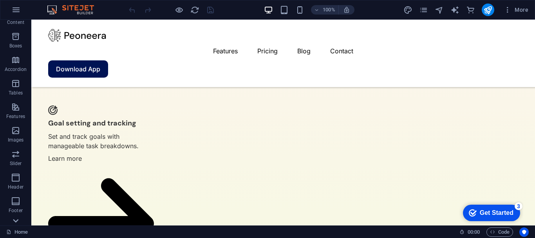
scroll to position [170, 0]
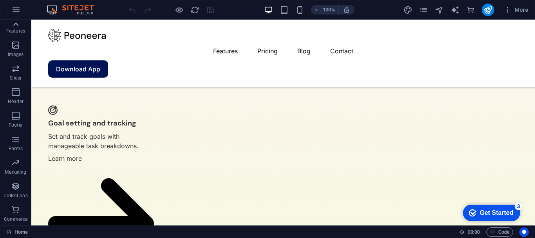
click at [13, 27] on icon at bounding box center [15, 24] width 11 height 11
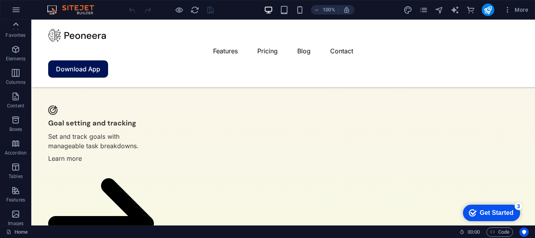
scroll to position [0, 0]
click at [16, 28] on icon "button" at bounding box center [15, 27] width 9 height 9
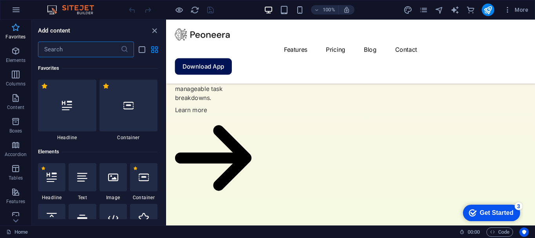
click at [16, 28] on icon "button" at bounding box center [15, 27] width 9 height 9
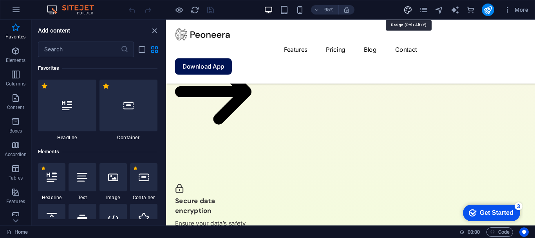
click at [406, 10] on icon "design" at bounding box center [408, 9] width 9 height 9
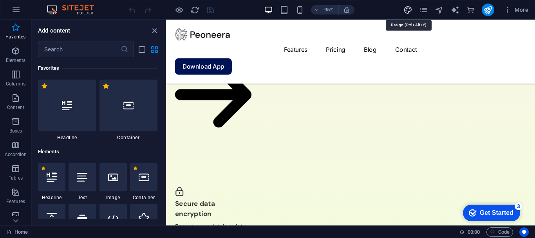
select select "600"
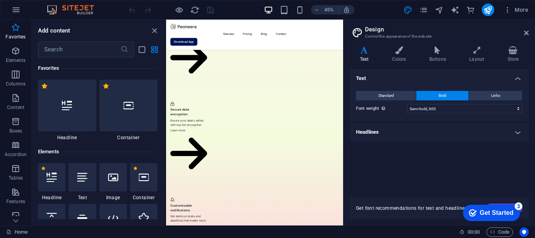
scroll to position [1749, 0]
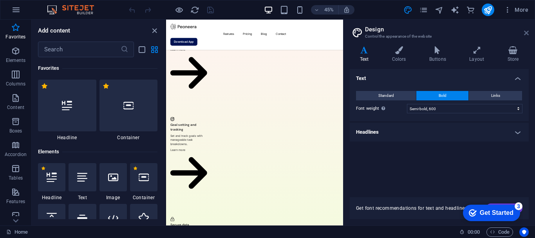
click at [527, 31] on icon at bounding box center [526, 33] width 5 height 6
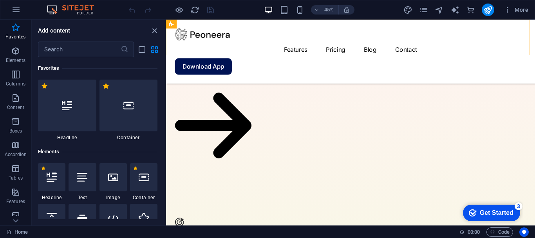
scroll to position [2006, 0]
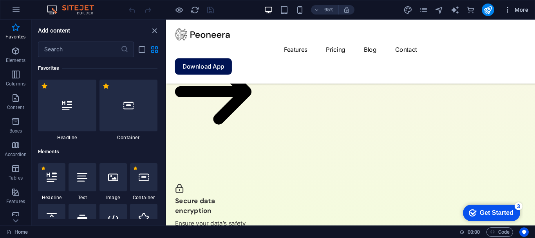
click at [524, 13] on span "More" at bounding box center [516, 10] width 25 height 8
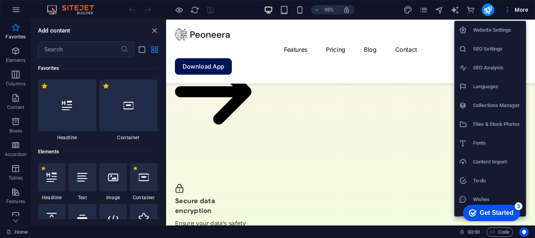
click at [464, 166] on li "Content Import" at bounding box center [491, 161] width 72 height 19
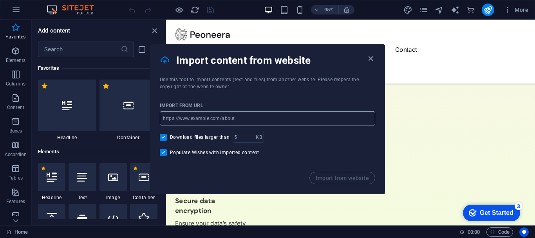
click at [296, 121] on input "url" at bounding box center [268, 118] width 216 height 14
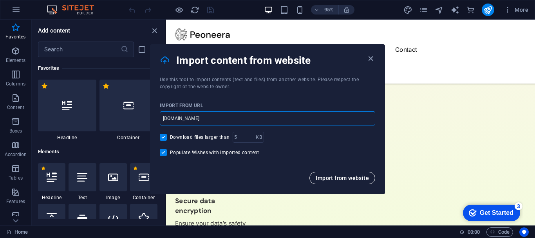
type input "[DOMAIN_NAME]"
click at [330, 176] on span "Import from website" at bounding box center [342, 178] width 53 height 6
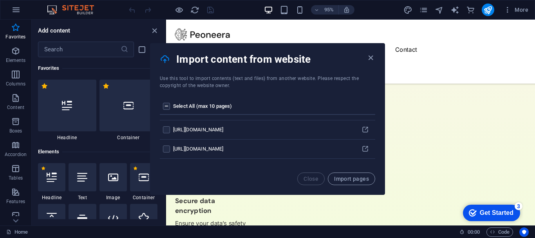
scroll to position [147, 0]
click at [369, 58] on icon "button" at bounding box center [370, 57] width 9 height 9
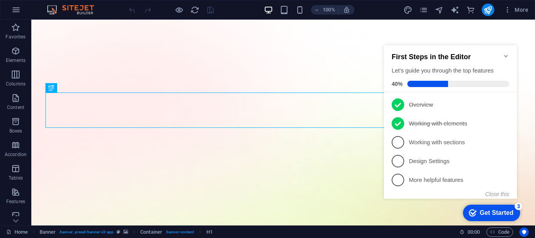
click at [507, 55] on icon "Minimize checklist" at bounding box center [506, 56] width 4 height 2
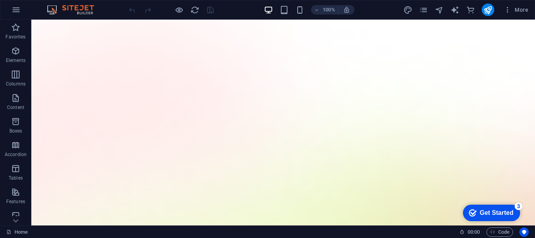
drag, startPoint x: 535, startPoint y: 56, endPoint x: 562, endPoint y: 30, distance: 38.0
click at [16, 8] on icon "button" at bounding box center [15, 9] width 9 height 9
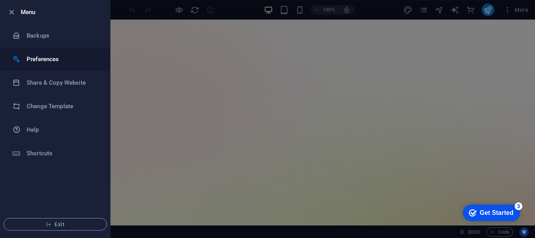
click at [49, 59] on h6 "Preferences" at bounding box center [63, 58] width 73 height 9
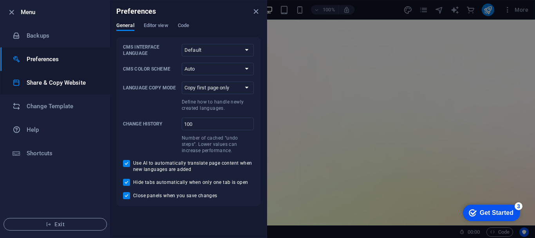
click at [54, 81] on h6 "Share & Copy Website" at bounding box center [63, 82] width 73 height 9
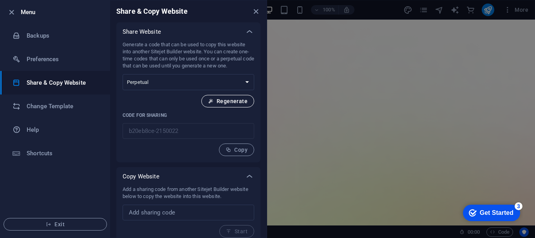
click at [223, 100] on span "Regenerate" at bounding box center [228, 101] width 40 height 6
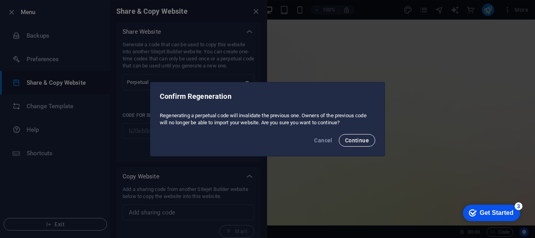
click at [365, 136] on button "Continue" at bounding box center [357, 140] width 36 height 13
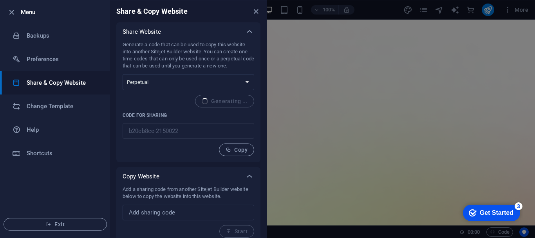
type input "2cdbb99b-2150022"
drag, startPoint x: 268, startPoint y: 87, endPoint x: 268, endPoint y: 108, distance: 21.2
click at [267, 108] on div "Menu Backups Preferences Share & Copy Website Change Template Help Shortcuts Ex…" at bounding box center [133, 119] width 267 height 238
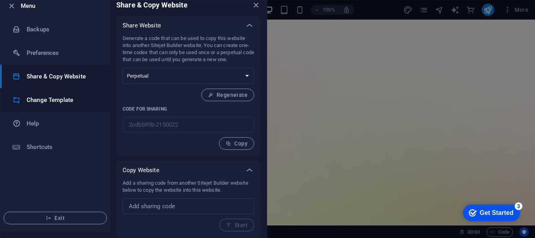
click at [68, 102] on h6 "Change Template" at bounding box center [63, 99] width 73 height 9
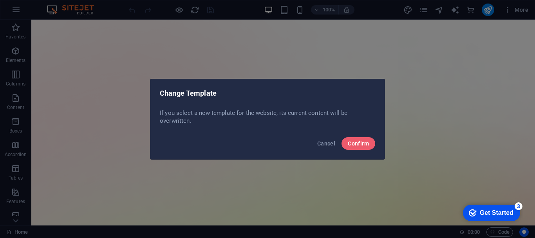
scroll to position [0, 0]
click at [367, 142] on span "Confirm" at bounding box center [358, 143] width 21 height 6
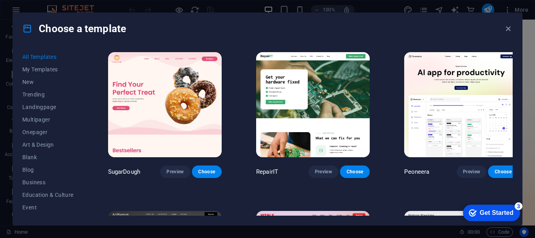
click at [513, 52] on div "All Templates My Templates New Trending Landingpage Multipager Onepager Art & D…" at bounding box center [267, 134] width 509 height 181
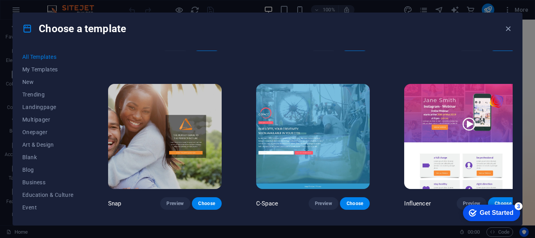
scroll to position [8732, 0]
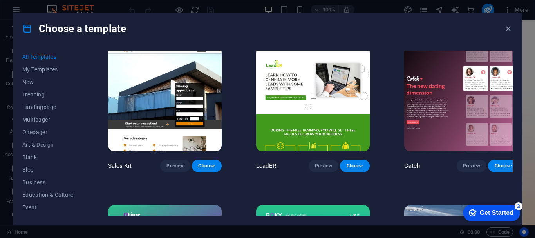
drag, startPoint x: 513, startPoint y: 52, endPoint x: 52, endPoint y: 5, distance: 463.2
drag, startPoint x: 533, startPoint y: 42, endPoint x: 534, endPoint y: 108, distance: 66.6
click at [534, 108] on div "Choose a template All Templates My Templates New Trending Landingpage Multipage…" at bounding box center [267, 119] width 535 height 238
click at [535, 58] on div "Choose a template All Templates My Templates New Trending Landingpage Multipage…" at bounding box center [267, 119] width 535 height 238
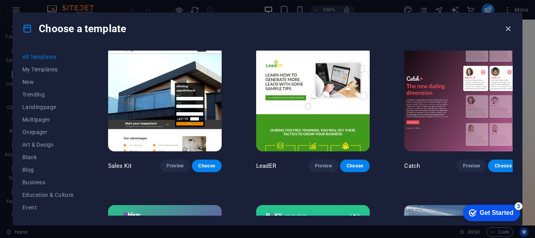
click at [507, 27] on icon "button" at bounding box center [508, 28] width 9 height 9
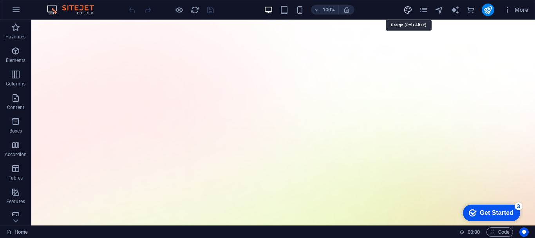
click at [408, 9] on icon "design" at bounding box center [408, 9] width 9 height 9
select select "600"
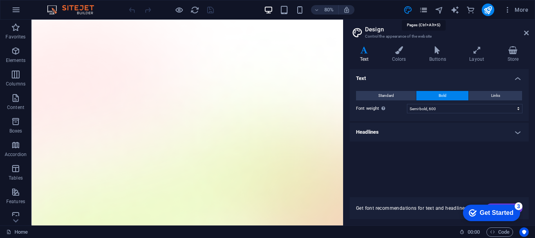
click at [423, 8] on icon "pages" at bounding box center [423, 9] width 9 height 9
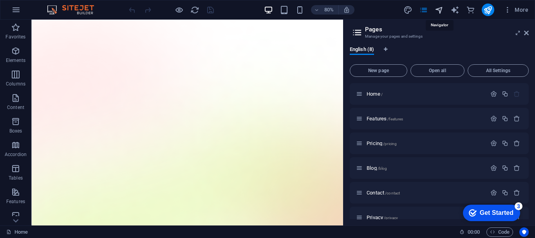
click at [437, 8] on icon "navigator" at bounding box center [439, 9] width 9 height 9
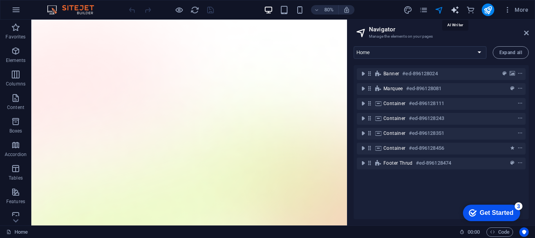
click at [453, 10] on icon "text_generator" at bounding box center [455, 9] width 9 height 9
select select "English"
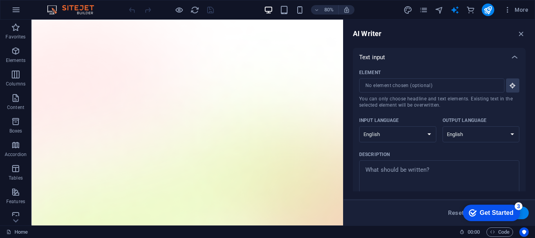
drag, startPoint x: 527, startPoint y: 70, endPoint x: 488, endPoint y: 25, distance: 59.2
click at [488, 25] on div "AI Writer Text input Element ​ You can only choose headline and text elements. …" at bounding box center [440, 123] width 192 height 206
click at [473, 6] on icon "commerce" at bounding box center [470, 9] width 9 height 9
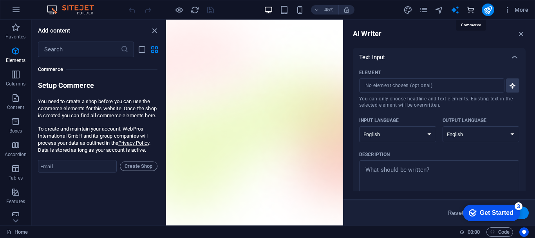
scroll to position [7552, 0]
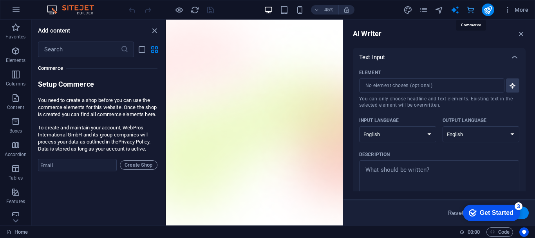
click at [473, 6] on icon "commerce" at bounding box center [470, 9] width 9 height 9
click at [510, 11] on icon "button" at bounding box center [508, 10] width 8 height 8
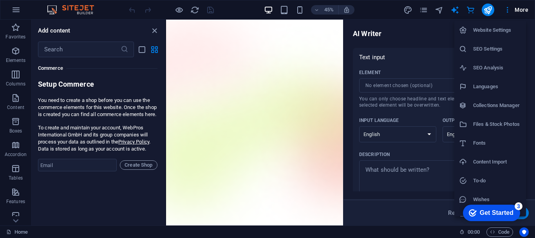
click at [500, 31] on h6 "Website Settings" at bounding box center [497, 29] width 48 height 9
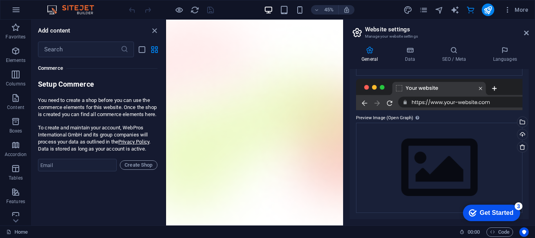
scroll to position [0, 0]
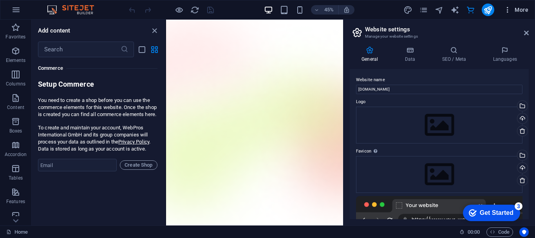
click at [508, 8] on icon "button" at bounding box center [508, 10] width 8 height 8
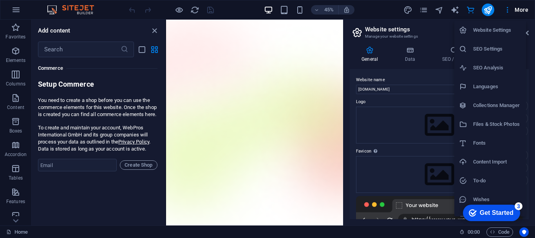
drag, startPoint x: 527, startPoint y: 82, endPoint x: 486, endPoint y: 178, distance: 104.1
click at [486, 178] on ul "Website Settings SEO Settings SEO Analysis Languages Collections Manager Files …" at bounding box center [491, 124] width 73 height 207
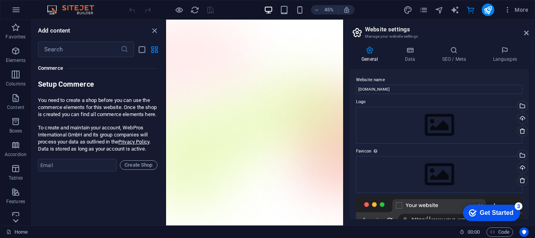
click at [18, 30] on icon at bounding box center [15, 24] width 11 height 11
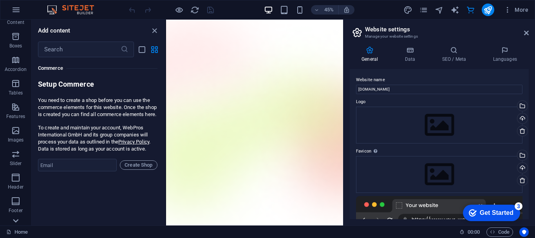
scroll to position [170, 0]
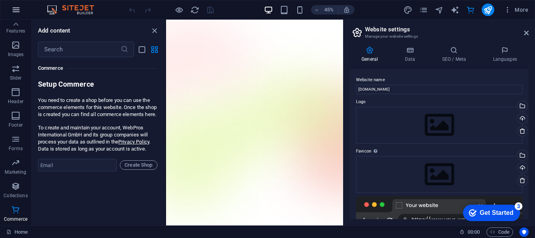
click at [15, 9] on icon "button" at bounding box center [15, 9] width 9 height 9
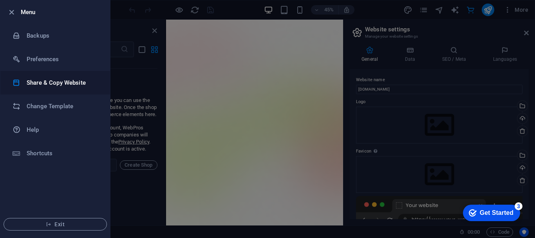
click at [51, 85] on h6 "Share & Copy Website" at bounding box center [63, 82] width 73 height 9
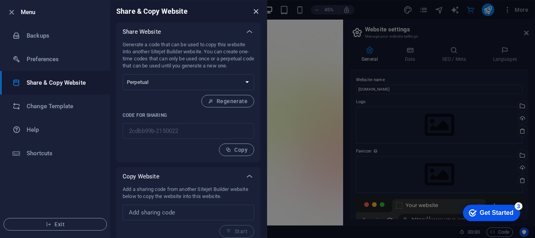
click at [257, 12] on icon "close" at bounding box center [256, 11] width 9 height 9
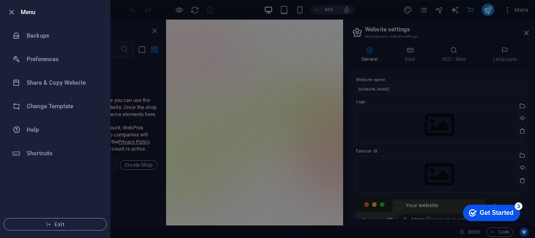
click at [382, 39] on div at bounding box center [267, 119] width 535 height 238
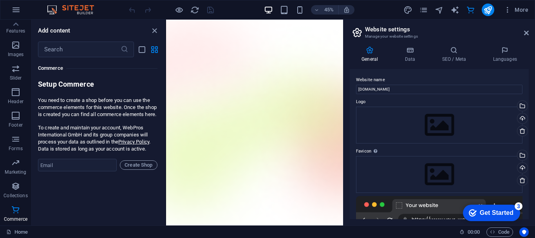
click at [382, 39] on h3 "Manage your website settings" at bounding box center [439, 36] width 148 height 7
click at [473, 9] on icon "commerce" at bounding box center [470, 9] width 9 height 9
click at [460, 13] on span "text_generator" at bounding box center [455, 9] width 9 height 9
select select "English"
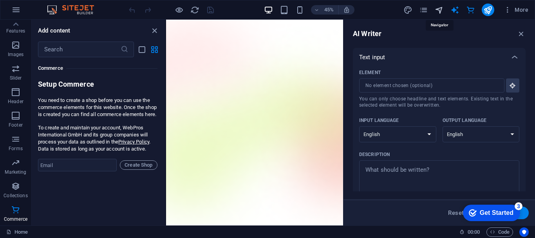
click at [437, 11] on icon "navigator" at bounding box center [439, 9] width 9 height 9
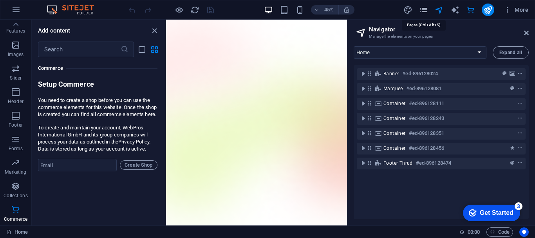
click at [426, 13] on icon "pages" at bounding box center [423, 9] width 9 height 9
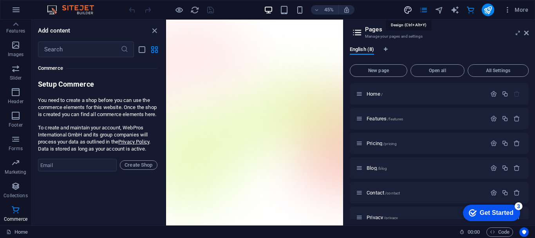
click at [407, 11] on icon "design" at bounding box center [408, 9] width 9 height 9
select select "600"
